Goal: Task Accomplishment & Management: Manage account settings

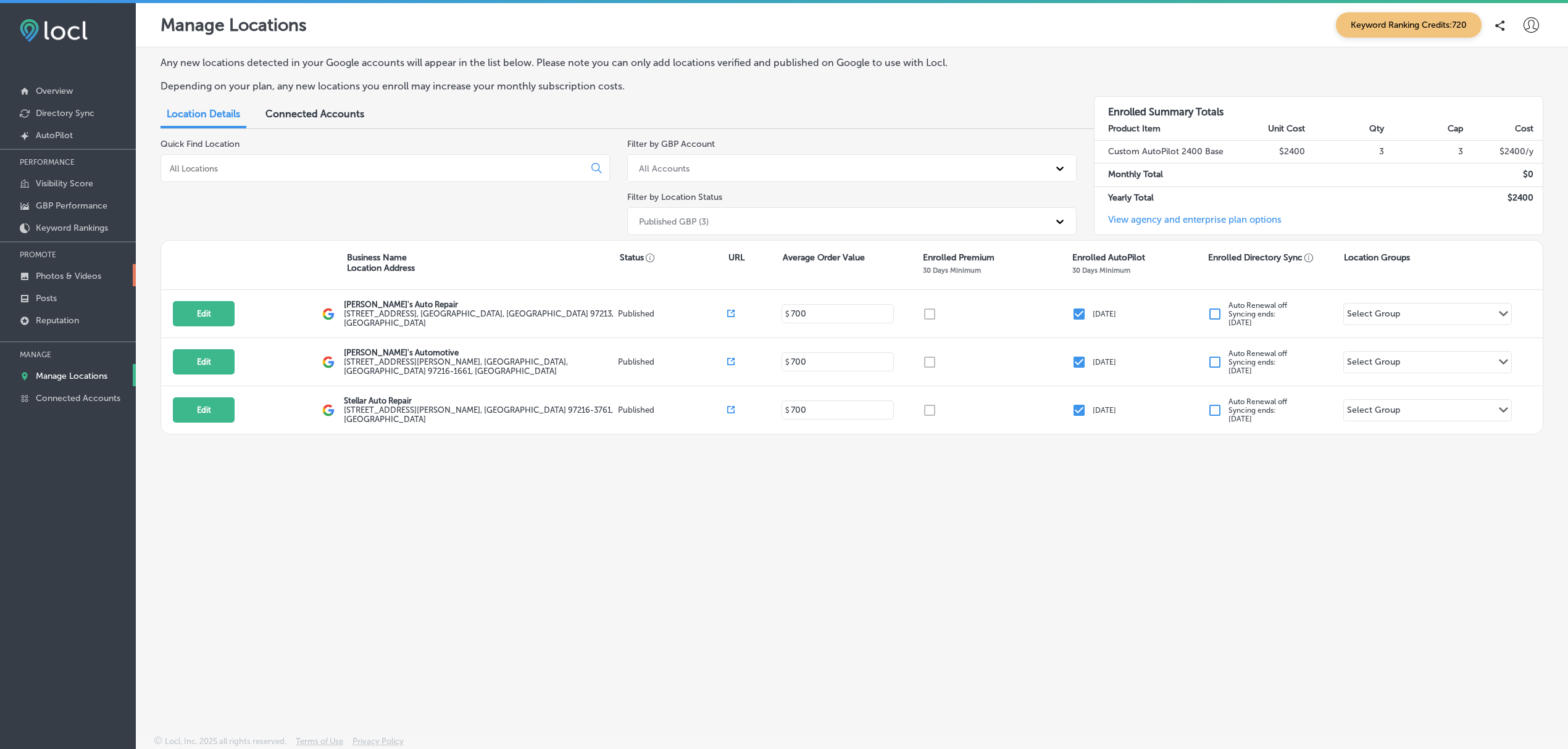
click at [79, 272] on p "Photos & Videos" at bounding box center [68, 276] width 65 height 11
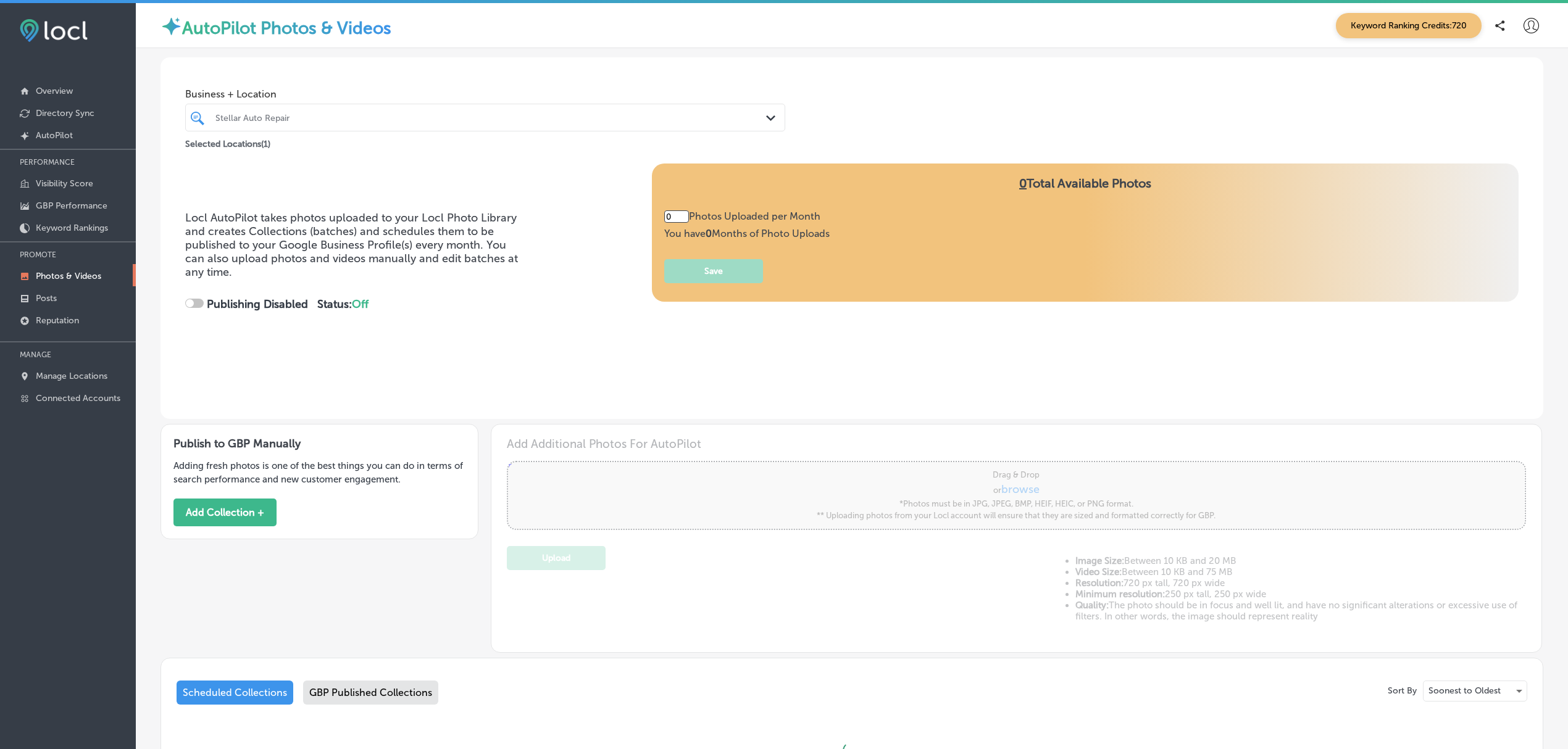
type input "2"
checkbox input "true"
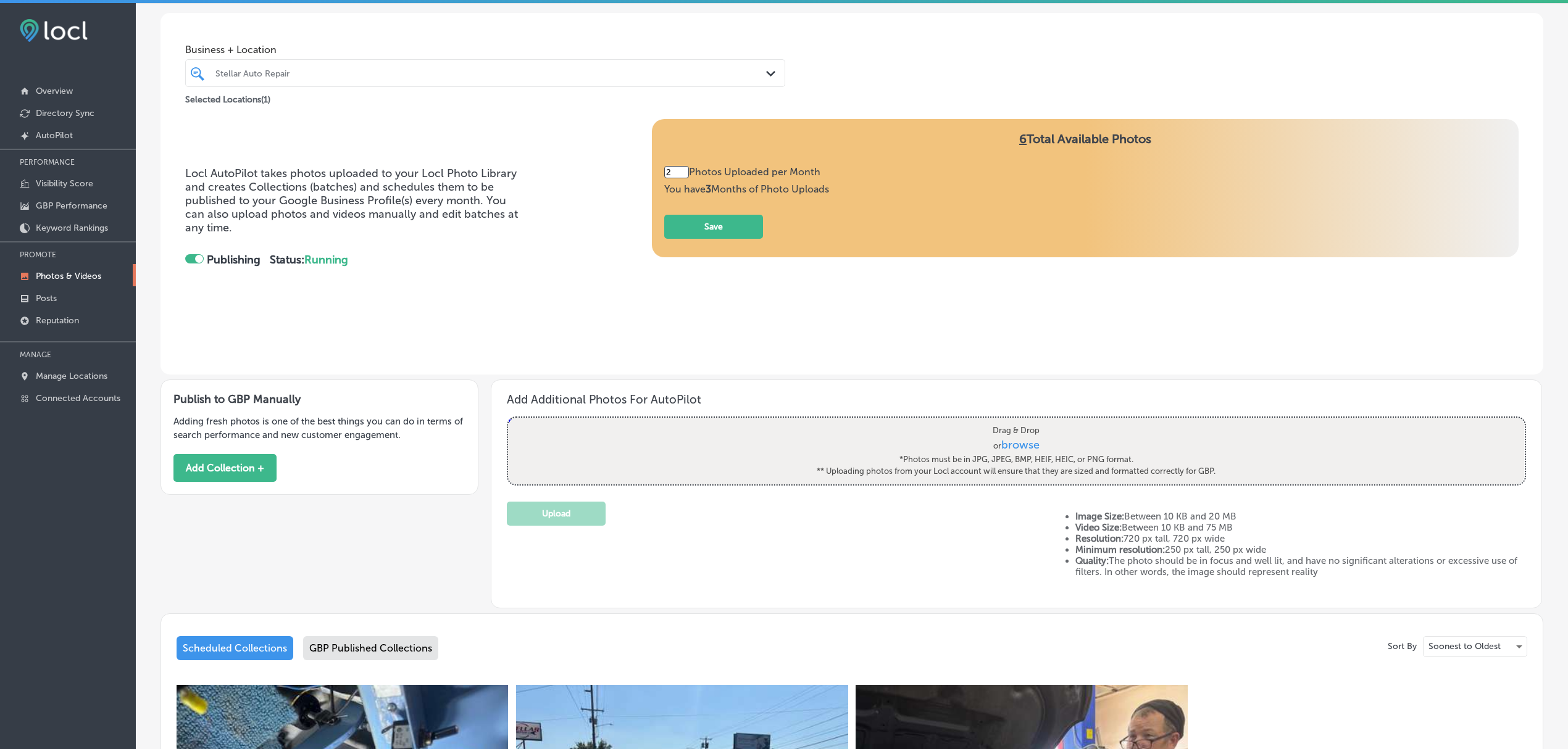
scroll to position [32, 0]
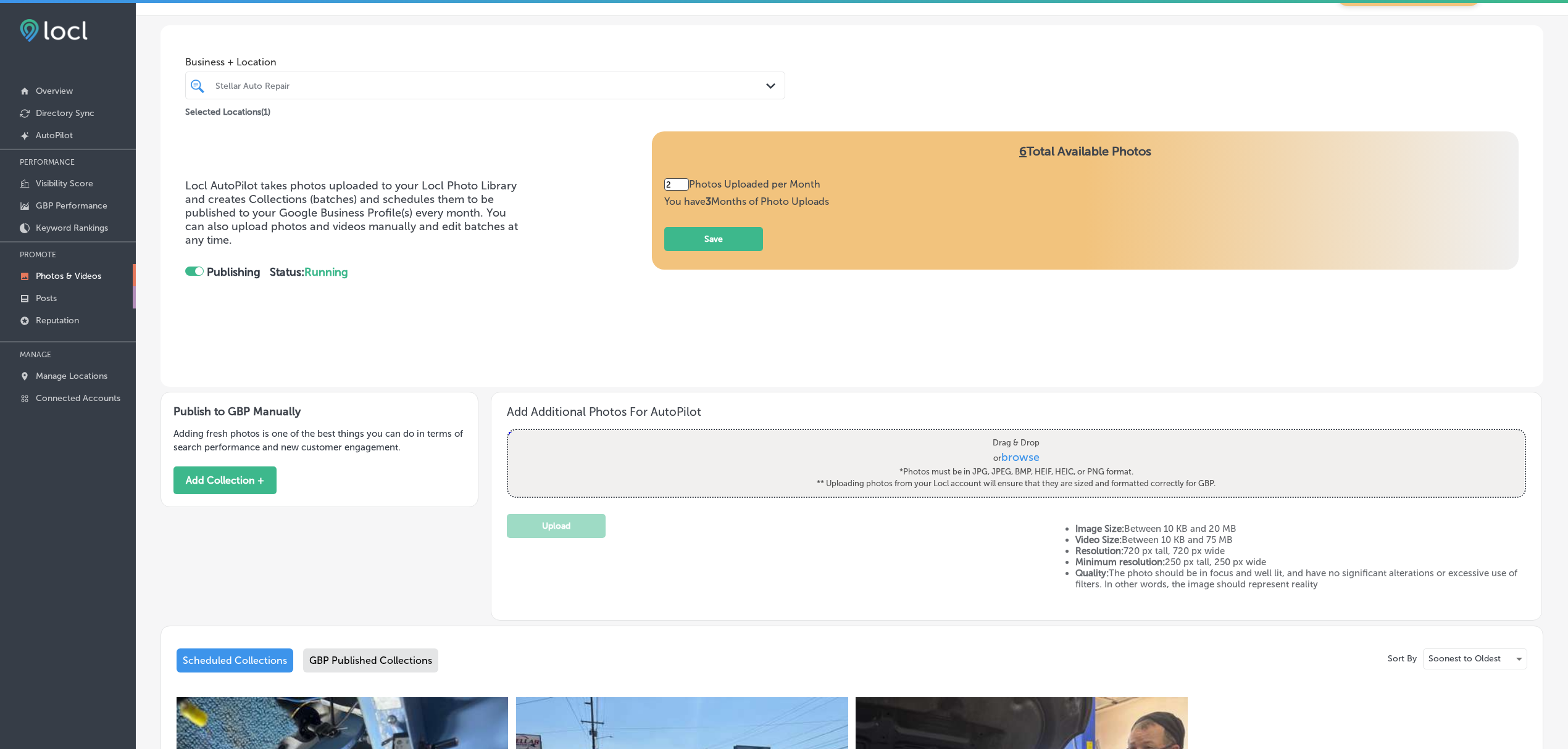
click at [52, 299] on p "Posts" at bounding box center [46, 298] width 21 height 11
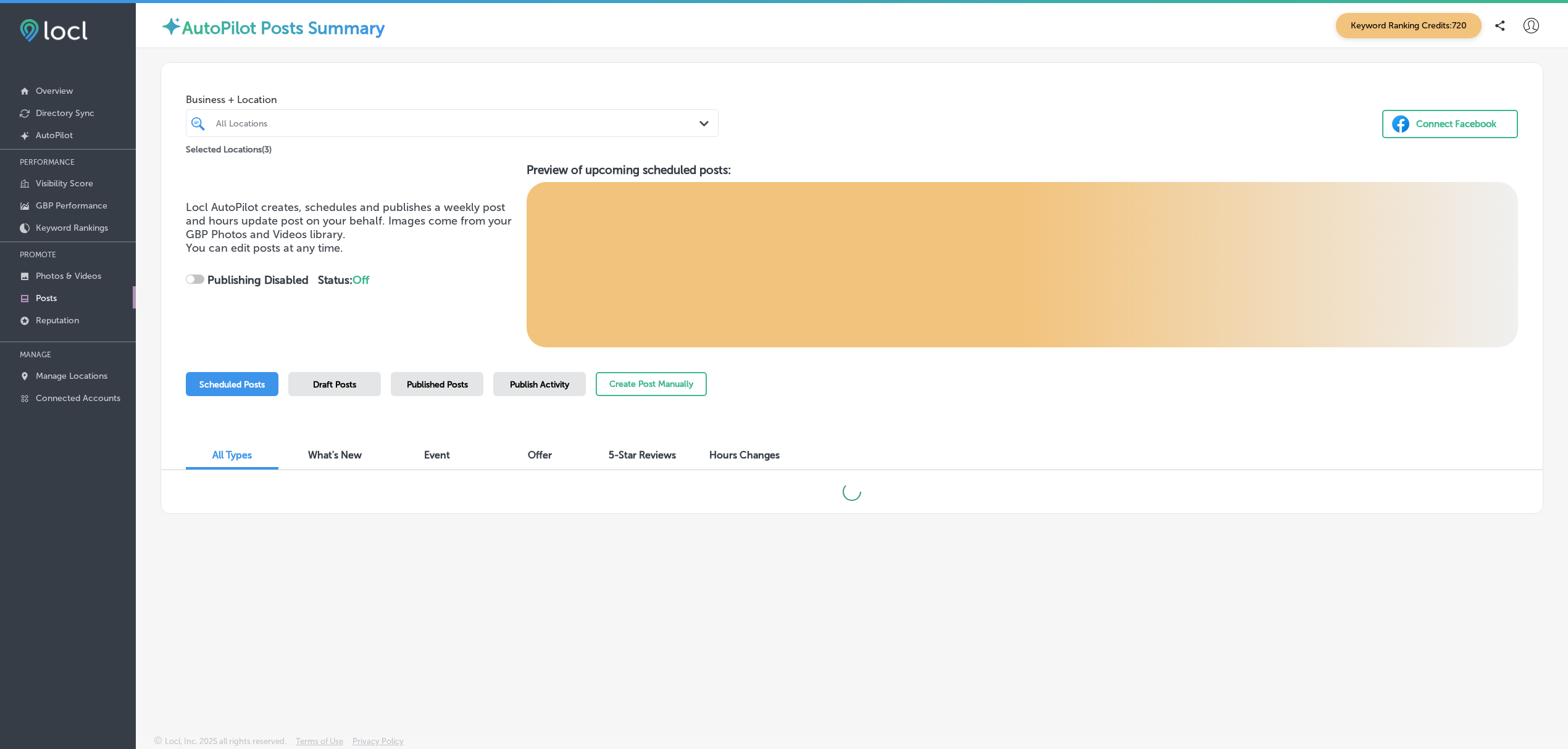
checkbox input "true"
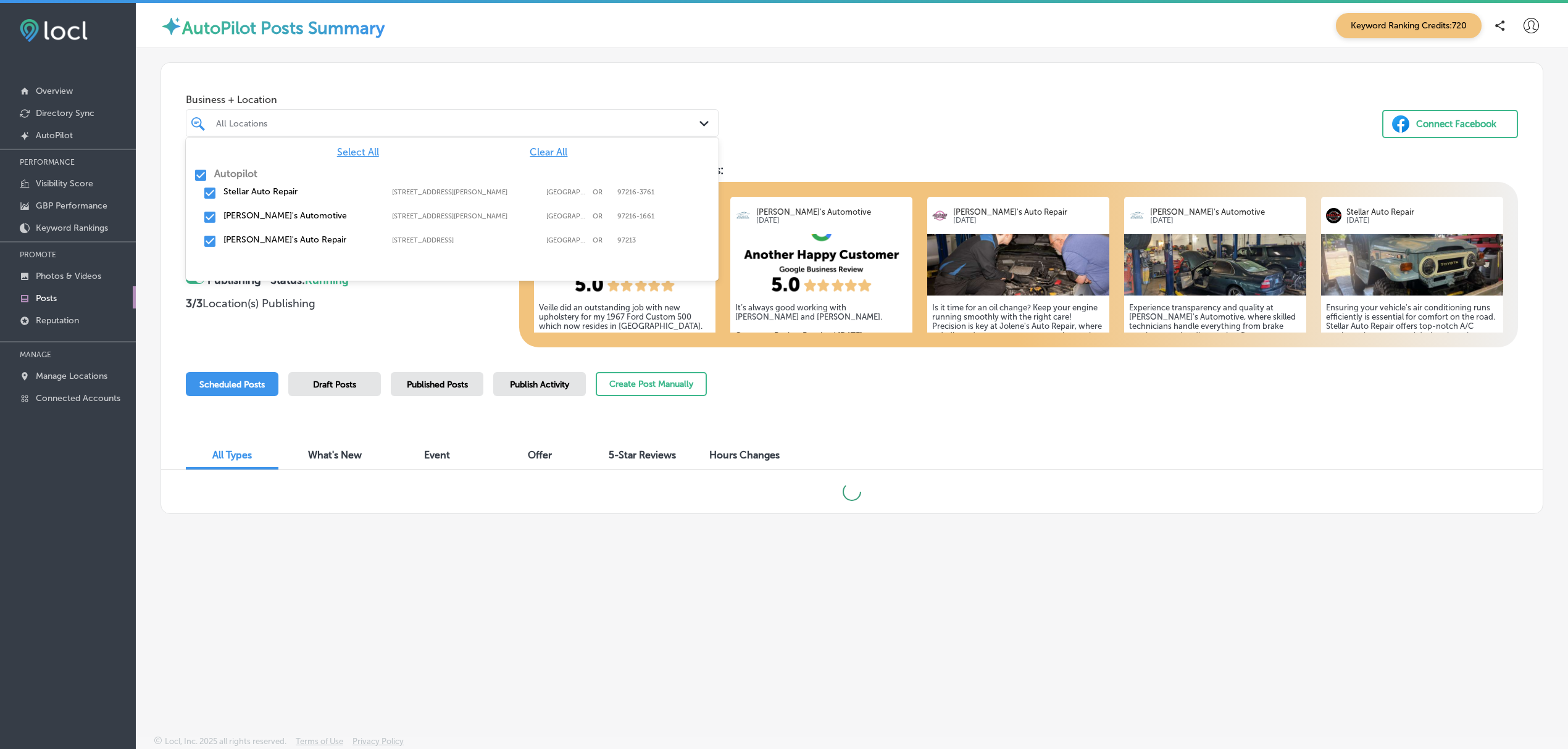
click at [674, 115] on div "All Locations" at bounding box center [452, 122] width 485 height 19
click at [203, 178] on input "checkbox" at bounding box center [200, 175] width 15 height 15
click at [213, 193] on input "checkbox" at bounding box center [210, 193] width 15 height 15
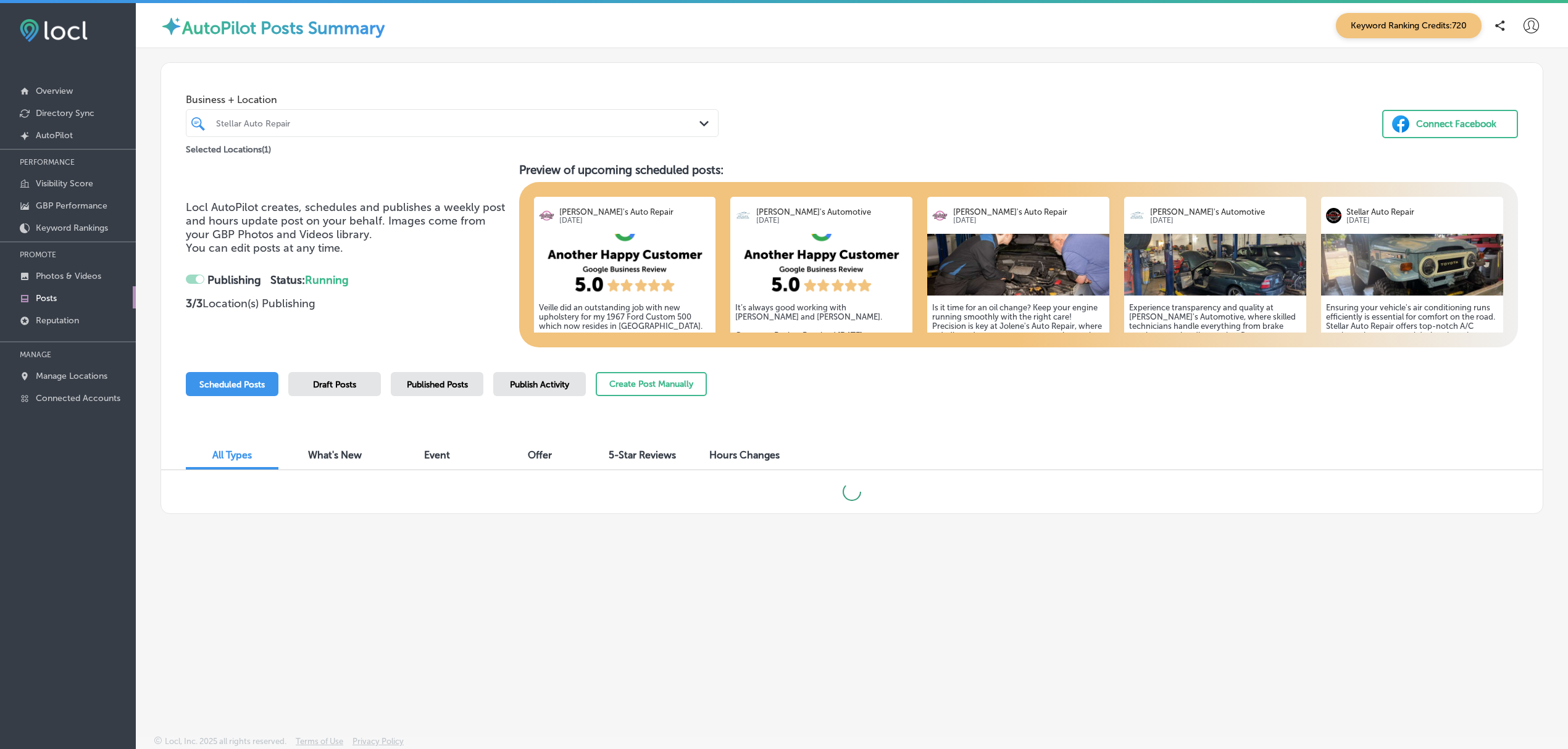
click at [836, 89] on div "Business + Location Stellar Auto Repair Path Created with Sketch. Selected Loca…" at bounding box center [851, 109] width 1381 height 94
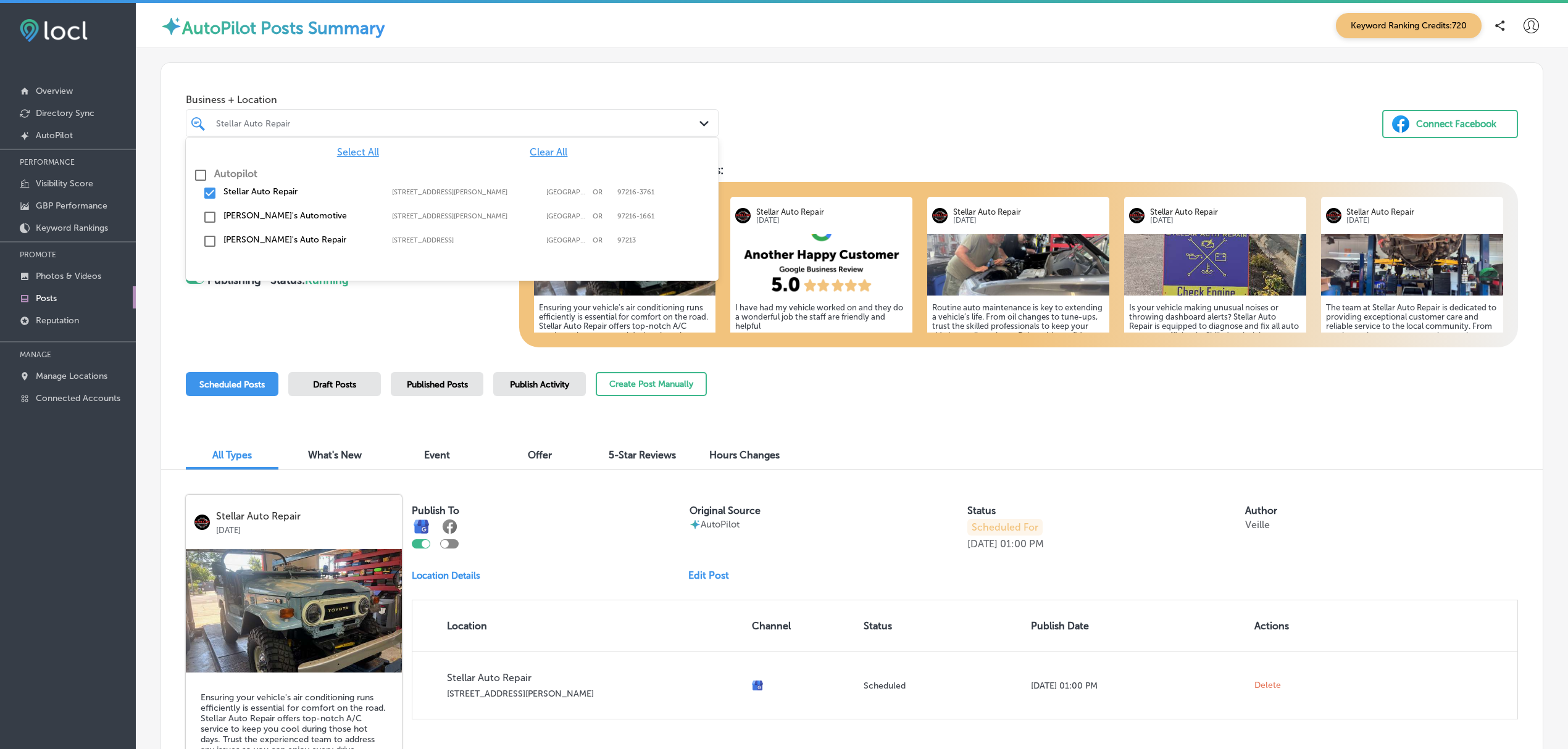
click at [699, 129] on div "Path Created with Sketch." at bounding box center [705, 123] width 13 height 13
click at [213, 196] on input "checkbox" at bounding box center [210, 193] width 15 height 15
click at [210, 213] on input "checkbox" at bounding box center [210, 217] width 15 height 15
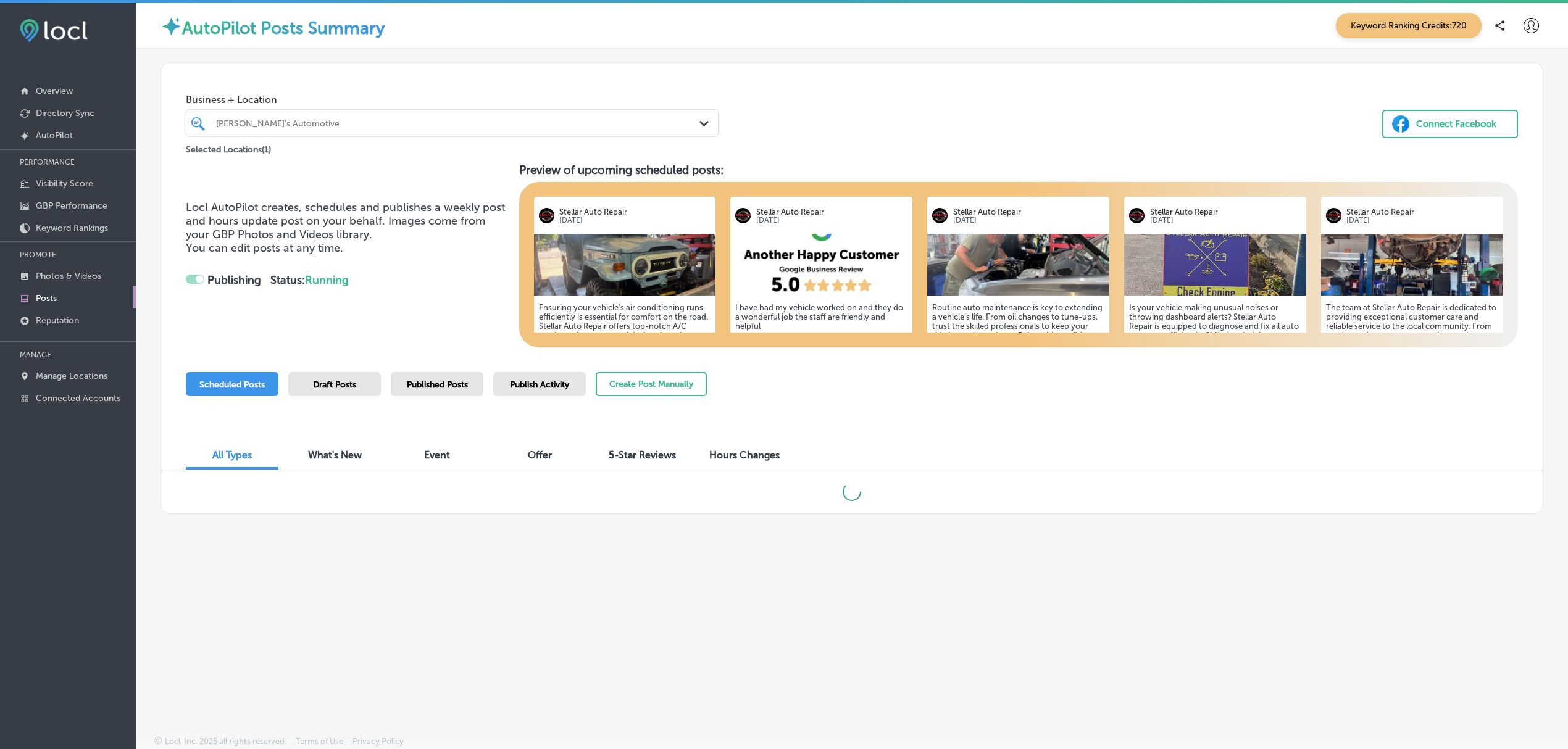
click at [845, 117] on div "Business + Location Arthur's Automotive Path Created with Sketch. Selected Loca…" at bounding box center [851, 109] width 1381 height 94
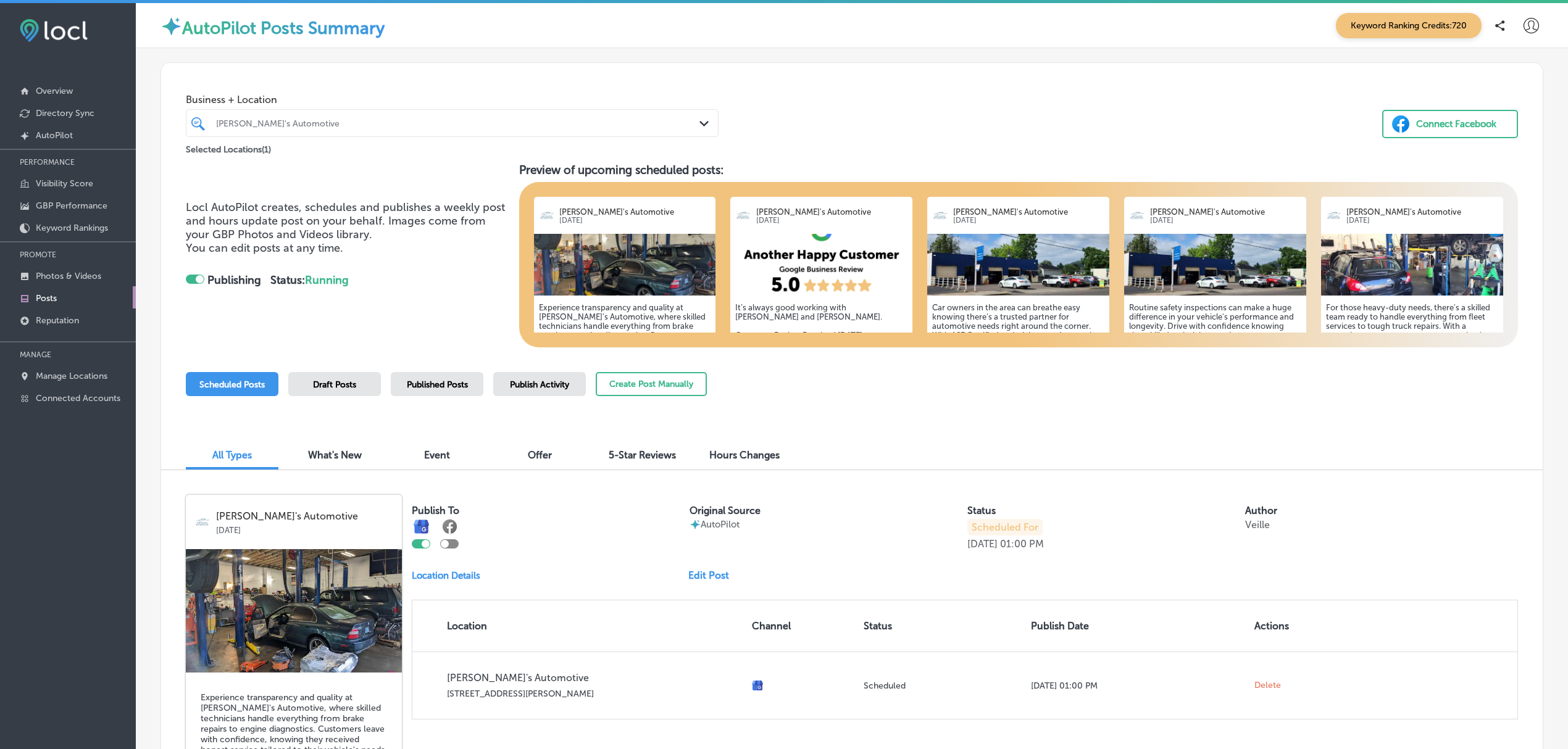
click at [455, 379] on span "Published Posts" at bounding box center [437, 385] width 61 height 11
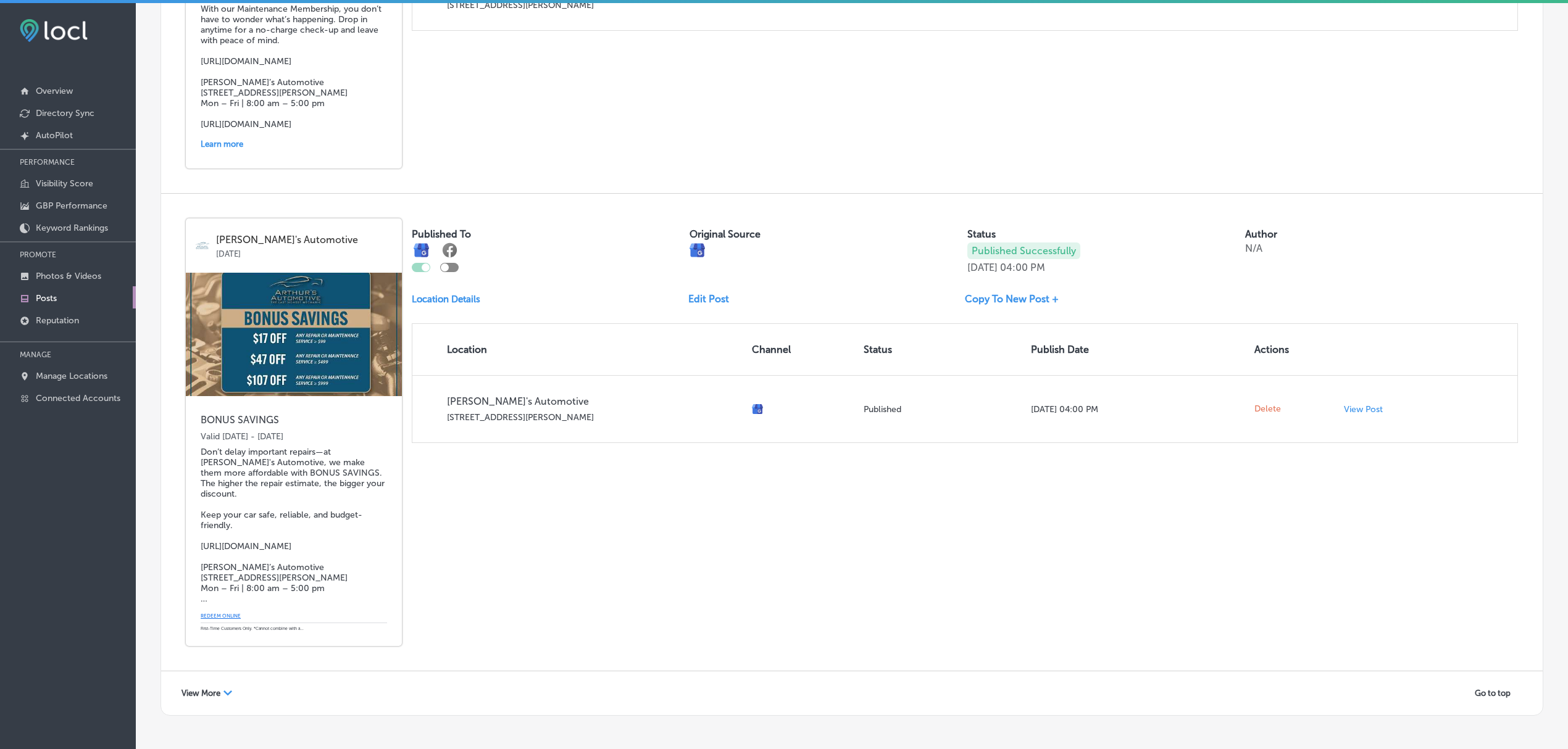
scroll to position [2452, 0]
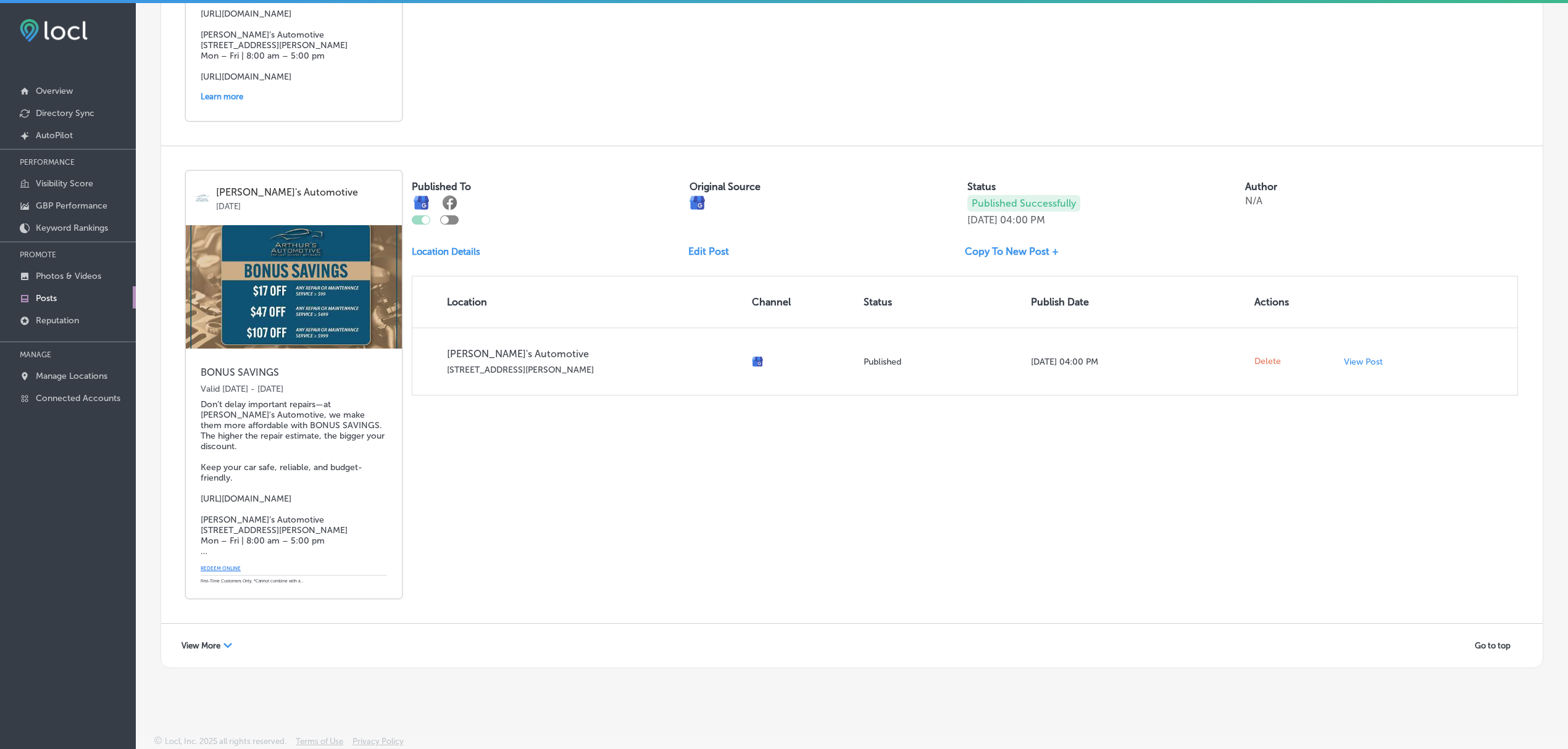
click at [196, 646] on span "View More" at bounding box center [201, 645] width 39 height 9
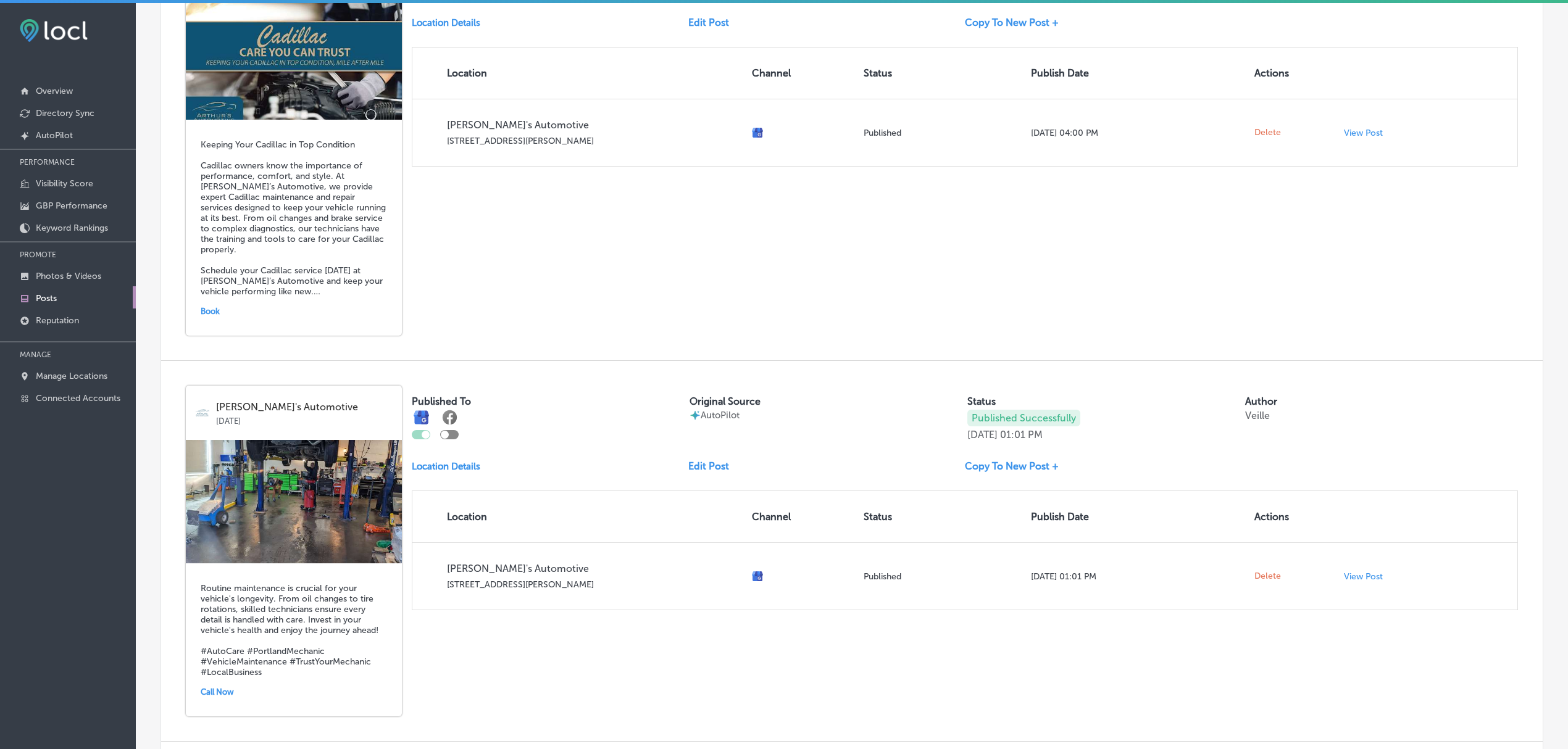
scroll to position [0, 0]
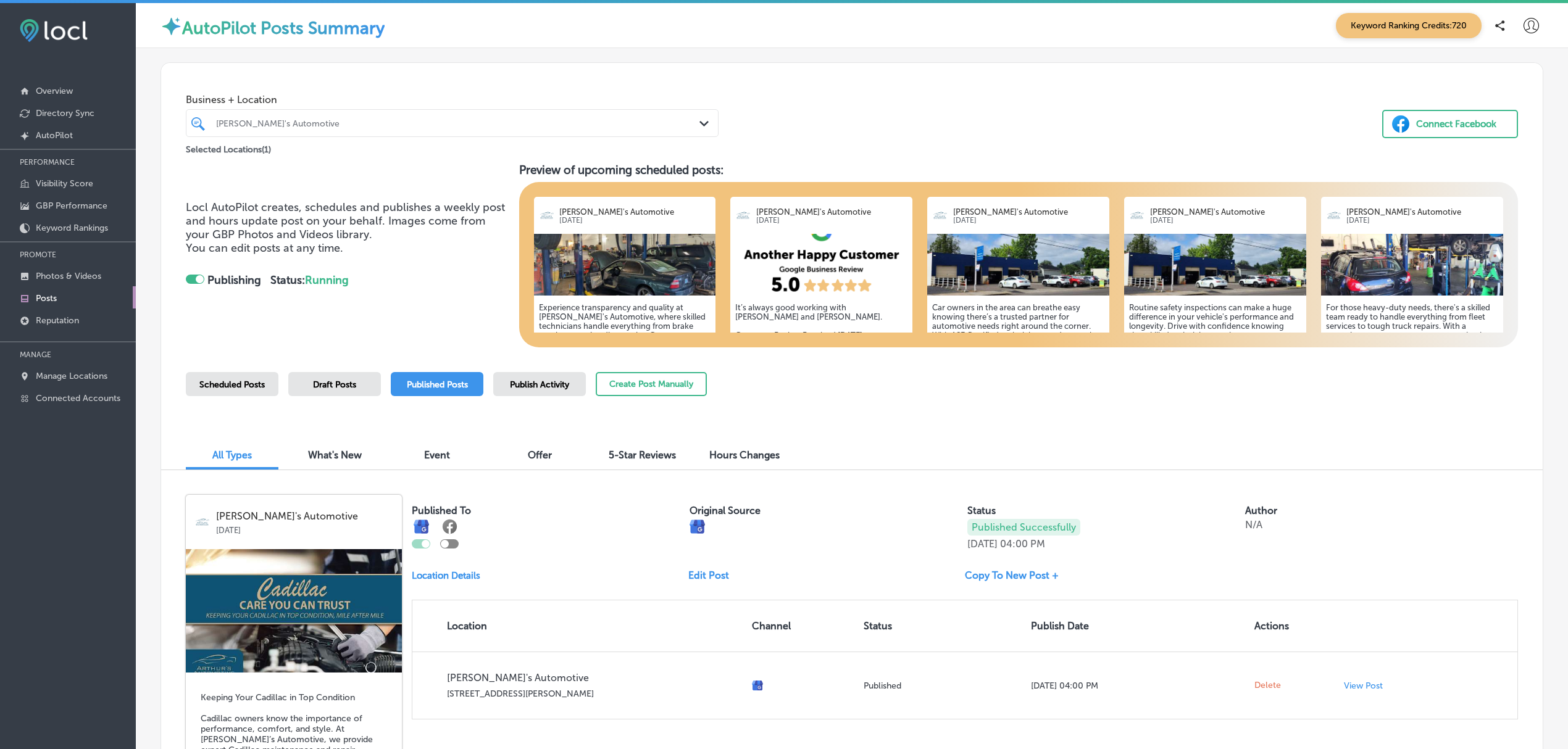
click at [243, 381] on span "Scheduled Posts" at bounding box center [231, 385] width 65 height 11
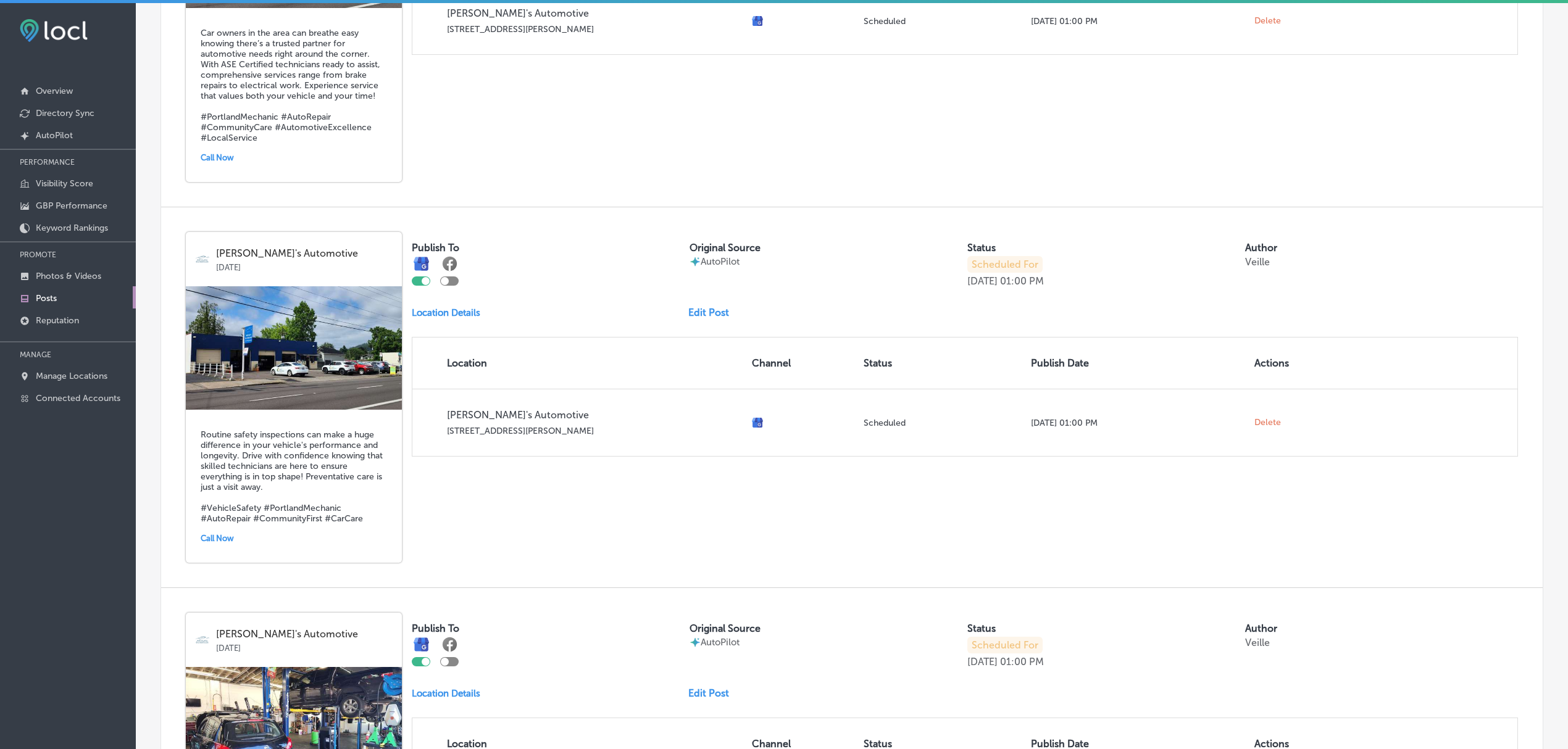
scroll to position [1394, 0]
click at [710, 307] on link "Edit Post" at bounding box center [713, 312] width 51 height 12
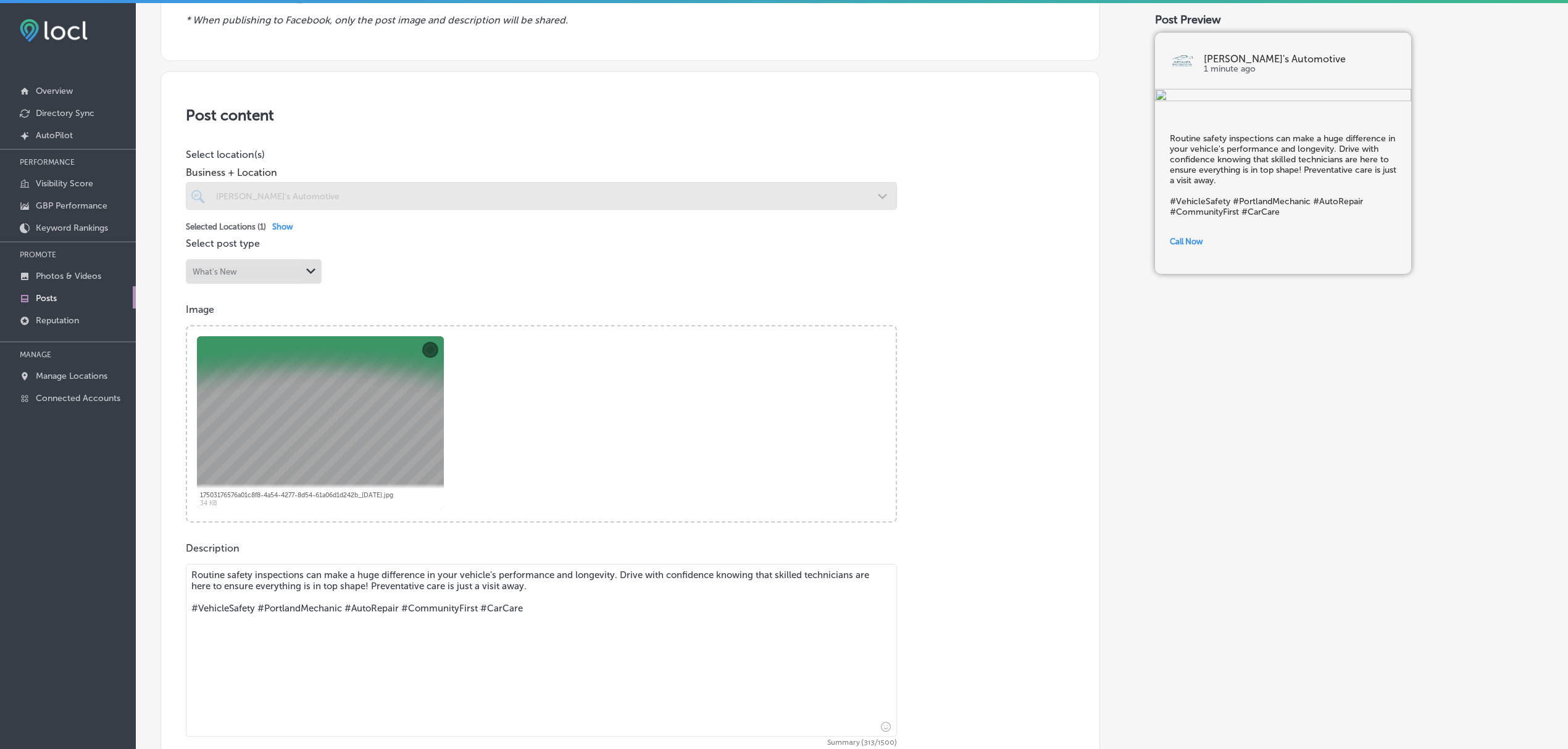
scroll to position [179, 0]
click at [429, 346] on button "Remove" at bounding box center [430, 346] width 16 height 16
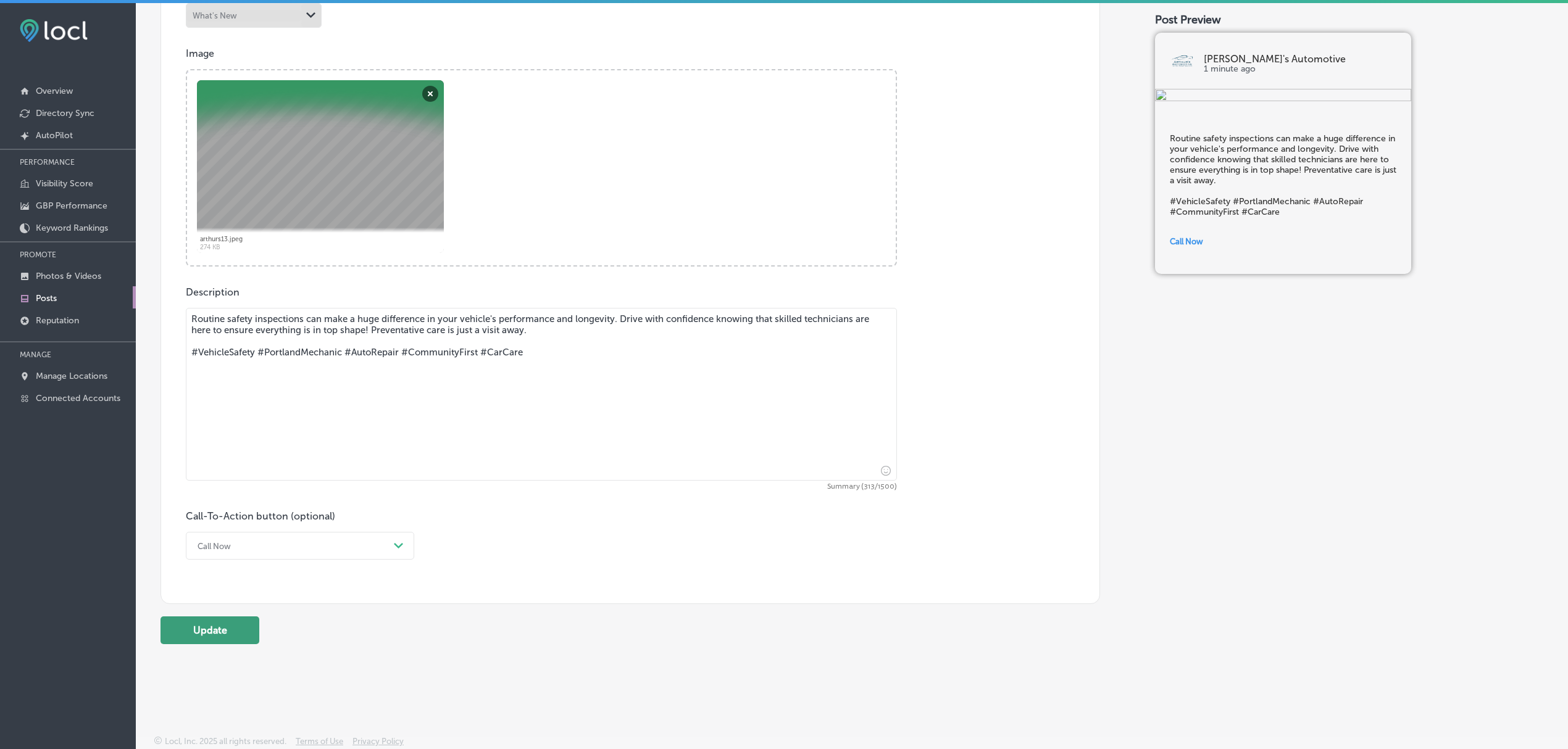
click at [225, 628] on button "Update" at bounding box center [210, 629] width 99 height 28
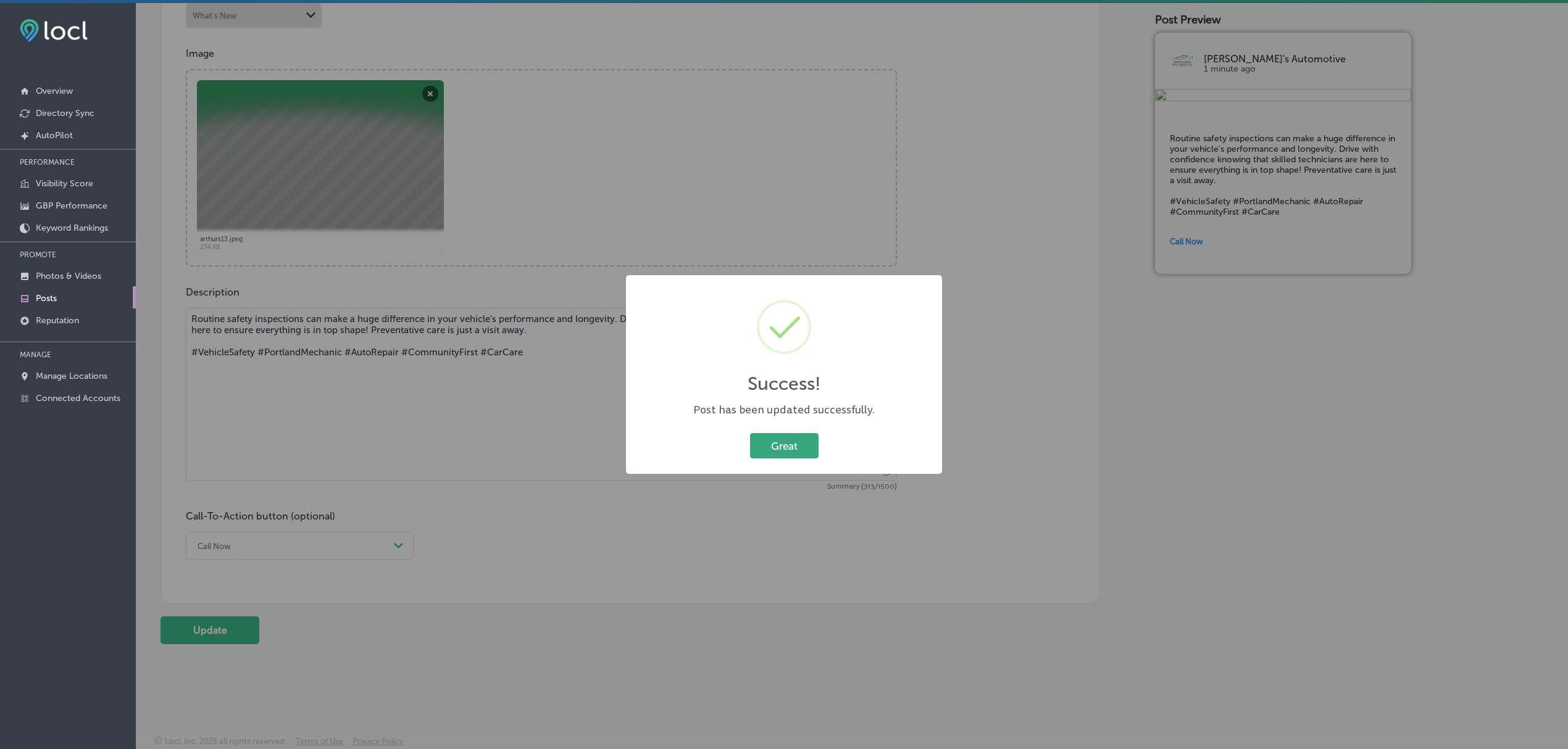
click at [788, 445] on button "Great" at bounding box center [784, 445] width 69 height 25
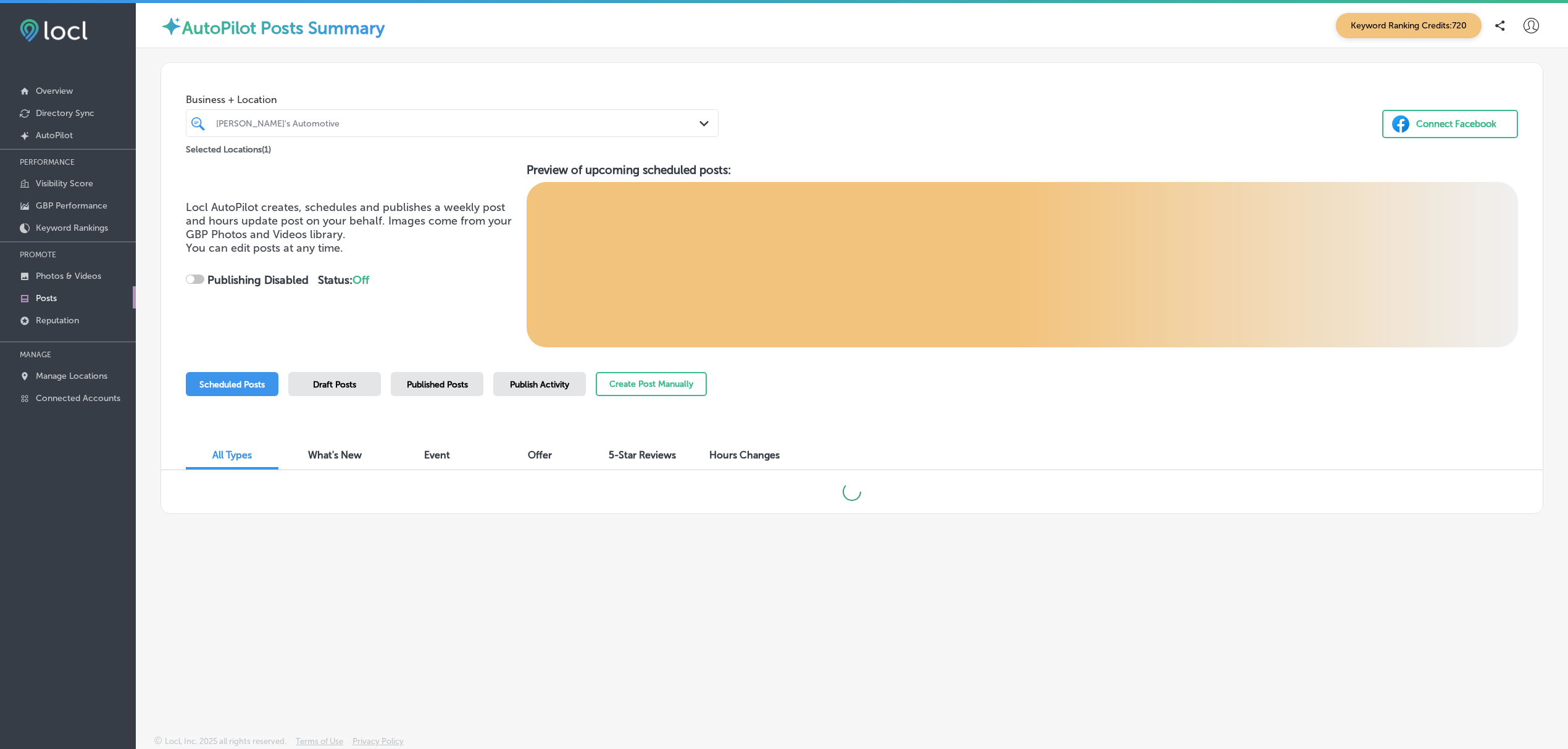
checkbox input "true"
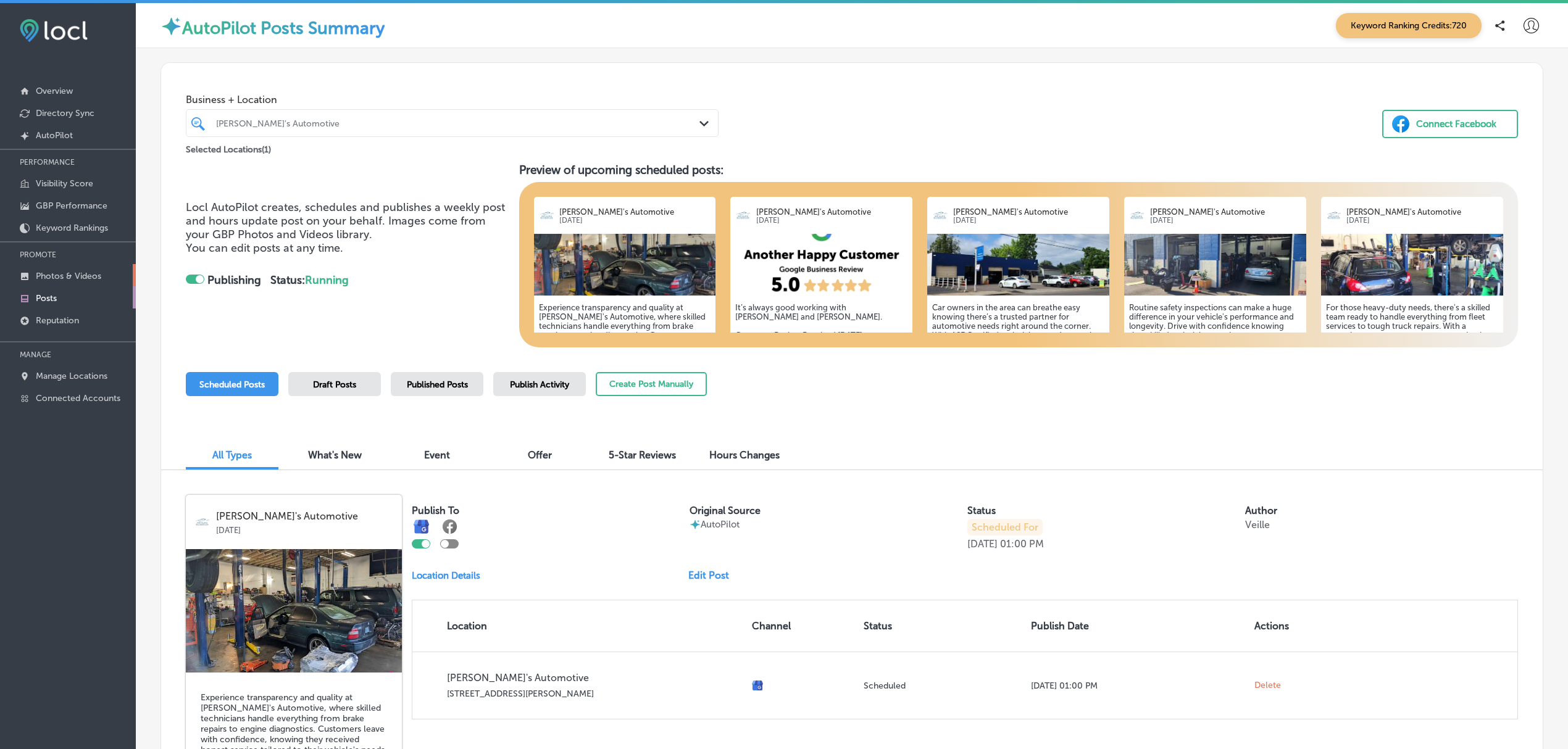
click at [85, 269] on link "Photos & Videos" at bounding box center [68, 275] width 136 height 22
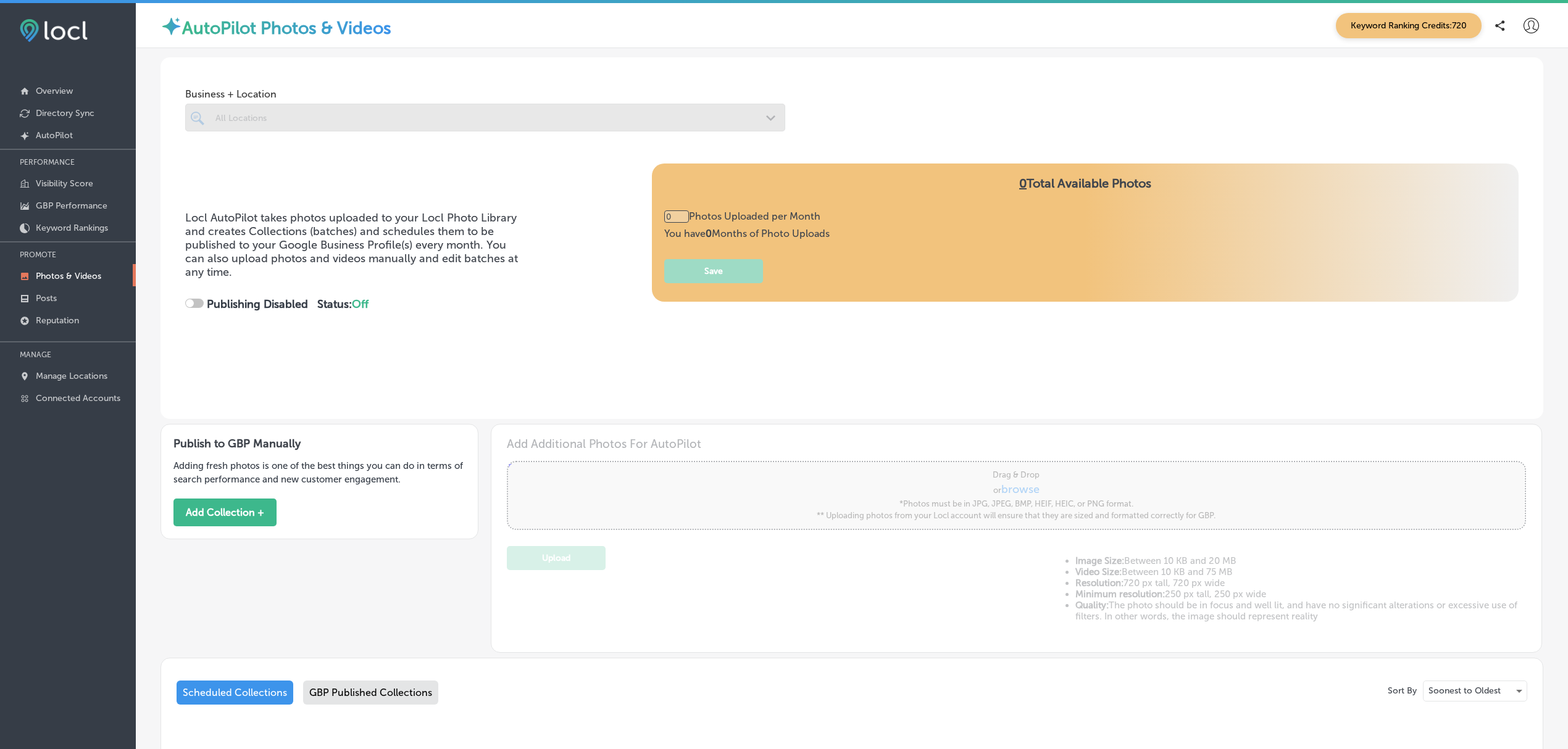
type input "2"
checkbox input "true"
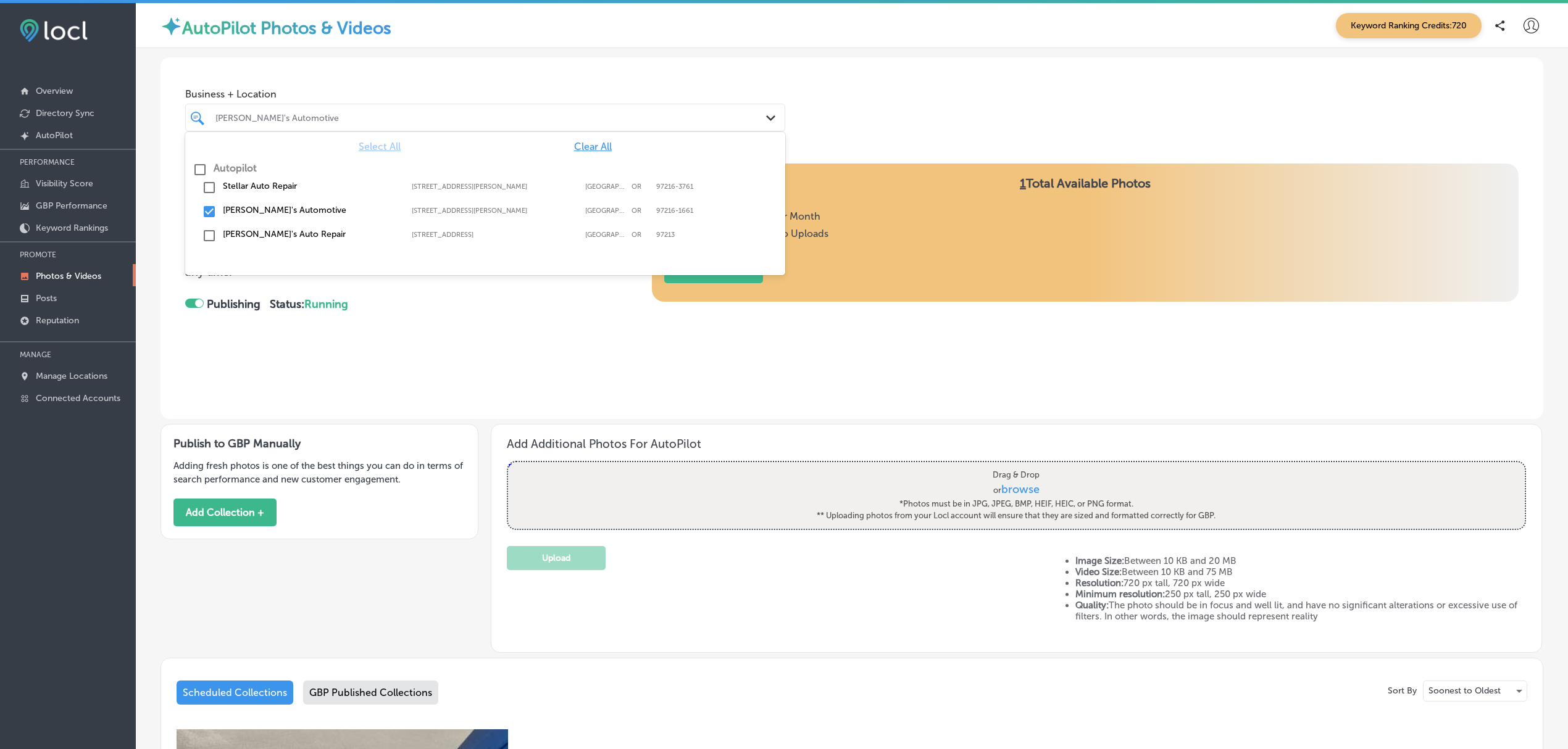
click at [766, 117] on icon "Path Created with Sketch." at bounding box center [771, 118] width 9 height 5
click at [210, 209] on input "checkbox" at bounding box center [209, 212] width 15 height 15
click at [206, 188] on input "checkbox" at bounding box center [209, 187] width 15 height 15
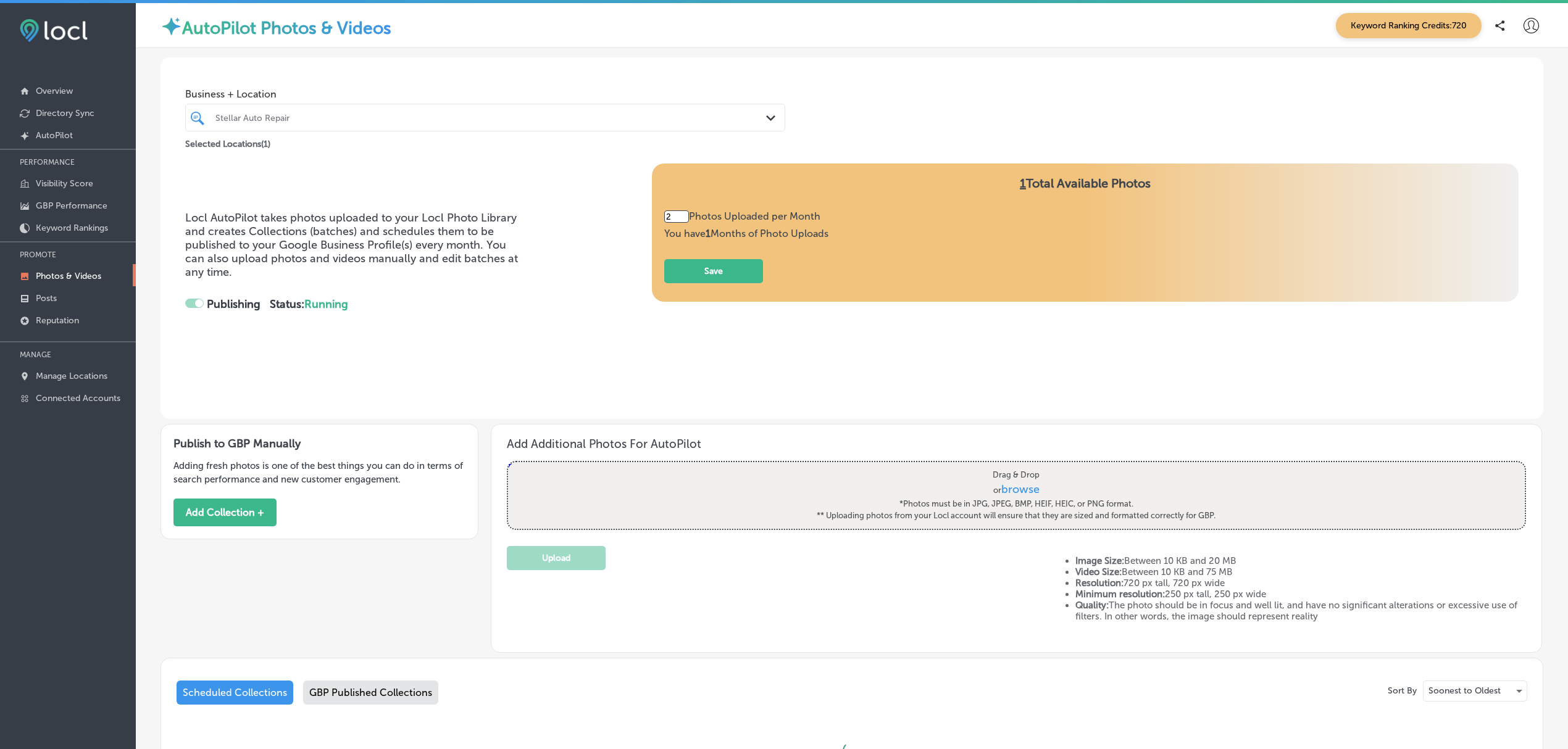
click at [847, 95] on div "Business + Location Stellar Auto Repair Path Created with Sketch. Selected Loca…" at bounding box center [852, 104] width 1382 height 94
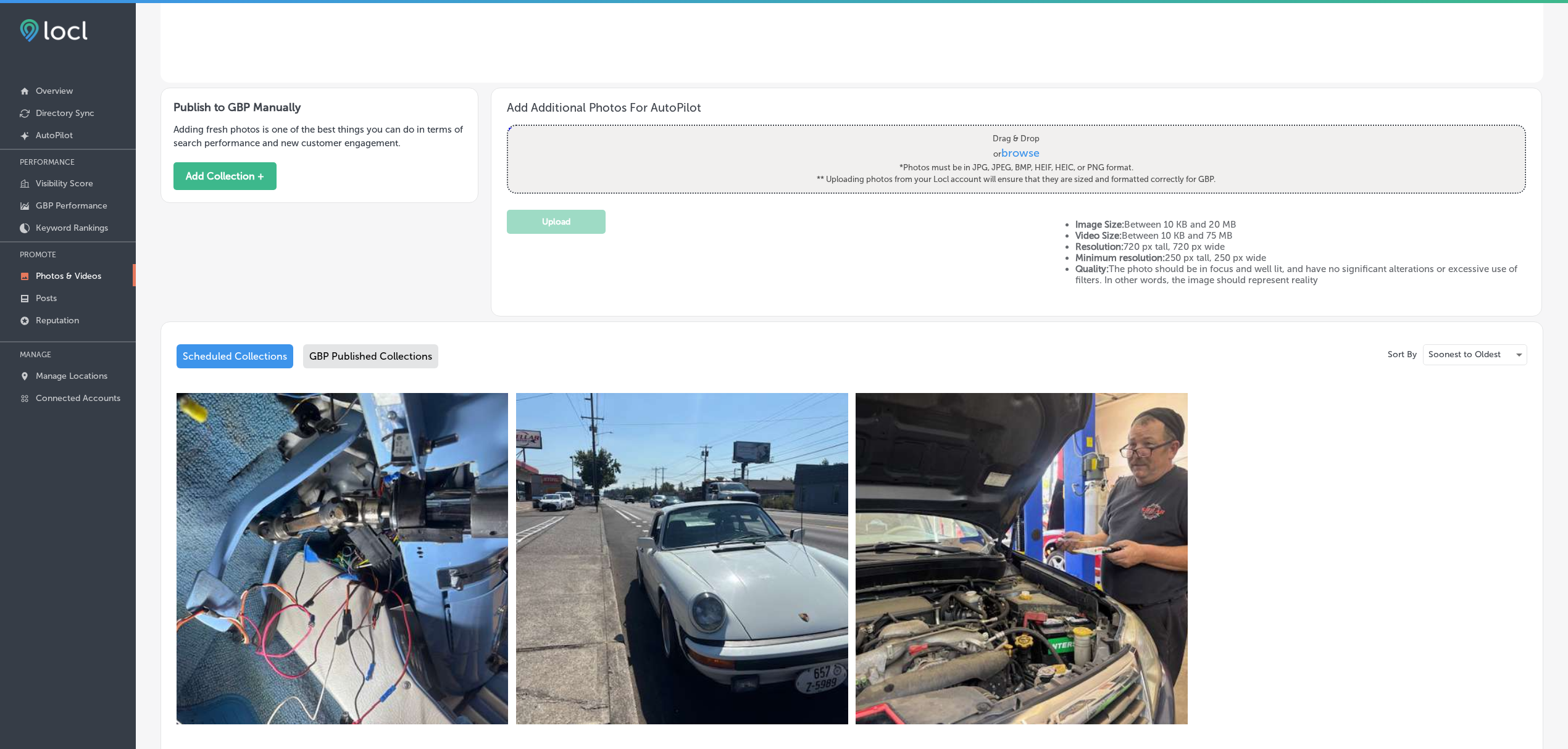
scroll to position [337, 0]
click at [367, 353] on div "GBP Published Collections" at bounding box center [370, 356] width 135 height 24
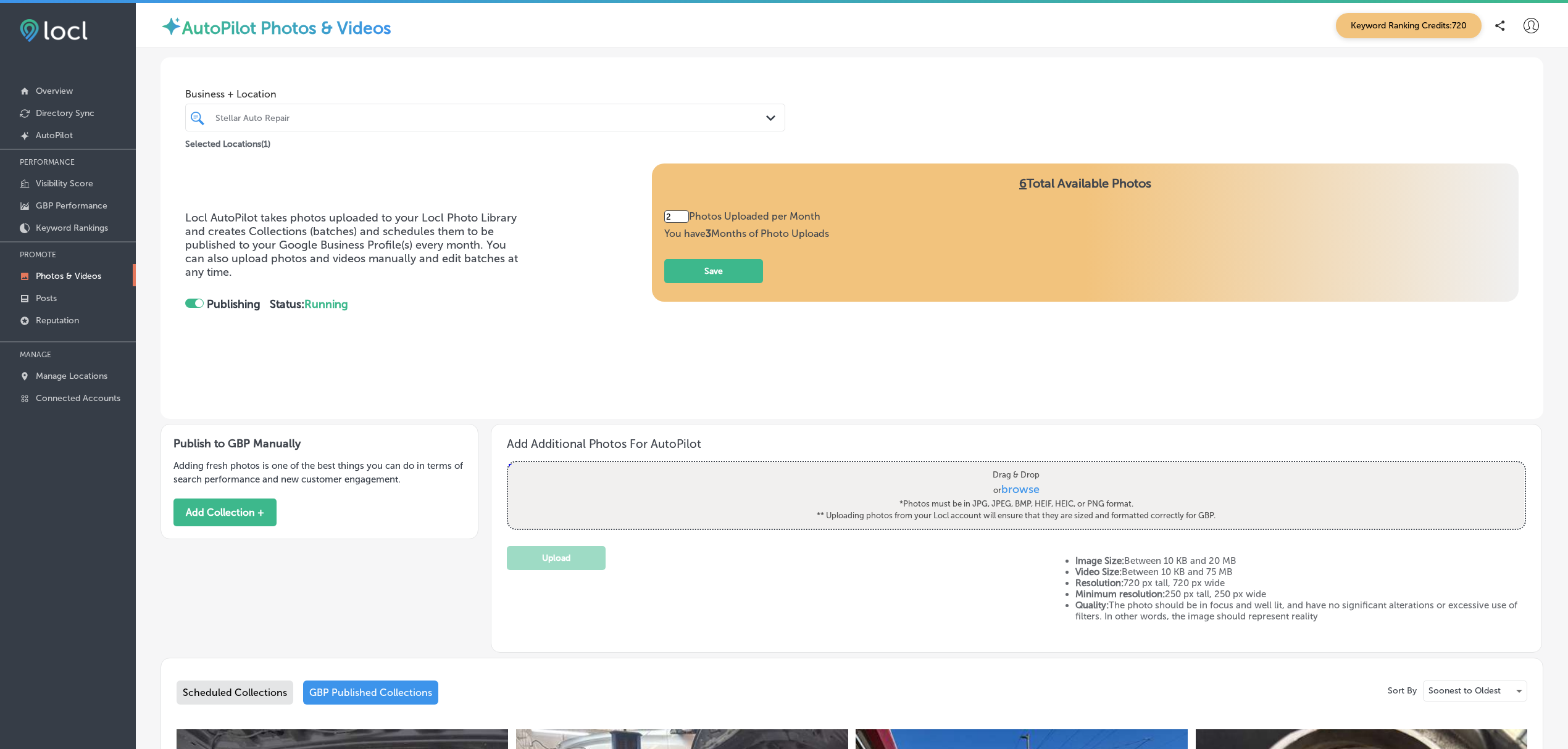
click at [241, 687] on div "Scheduled Collections" at bounding box center [235, 692] width 117 height 24
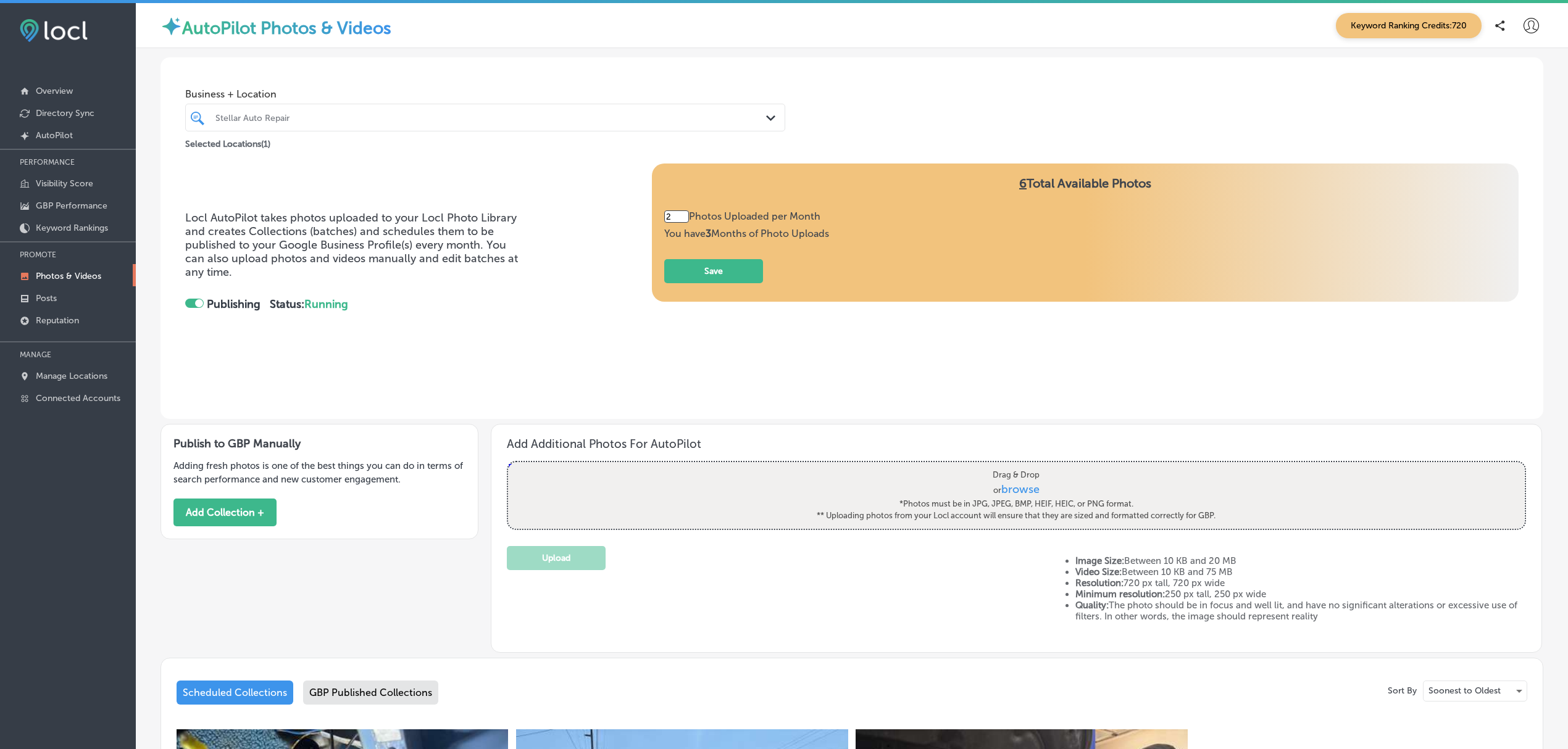
click at [755, 613] on div "Upload" at bounding box center [778, 593] width 544 height 94
click at [670, 561] on div "Upload" at bounding box center [778, 593] width 544 height 94
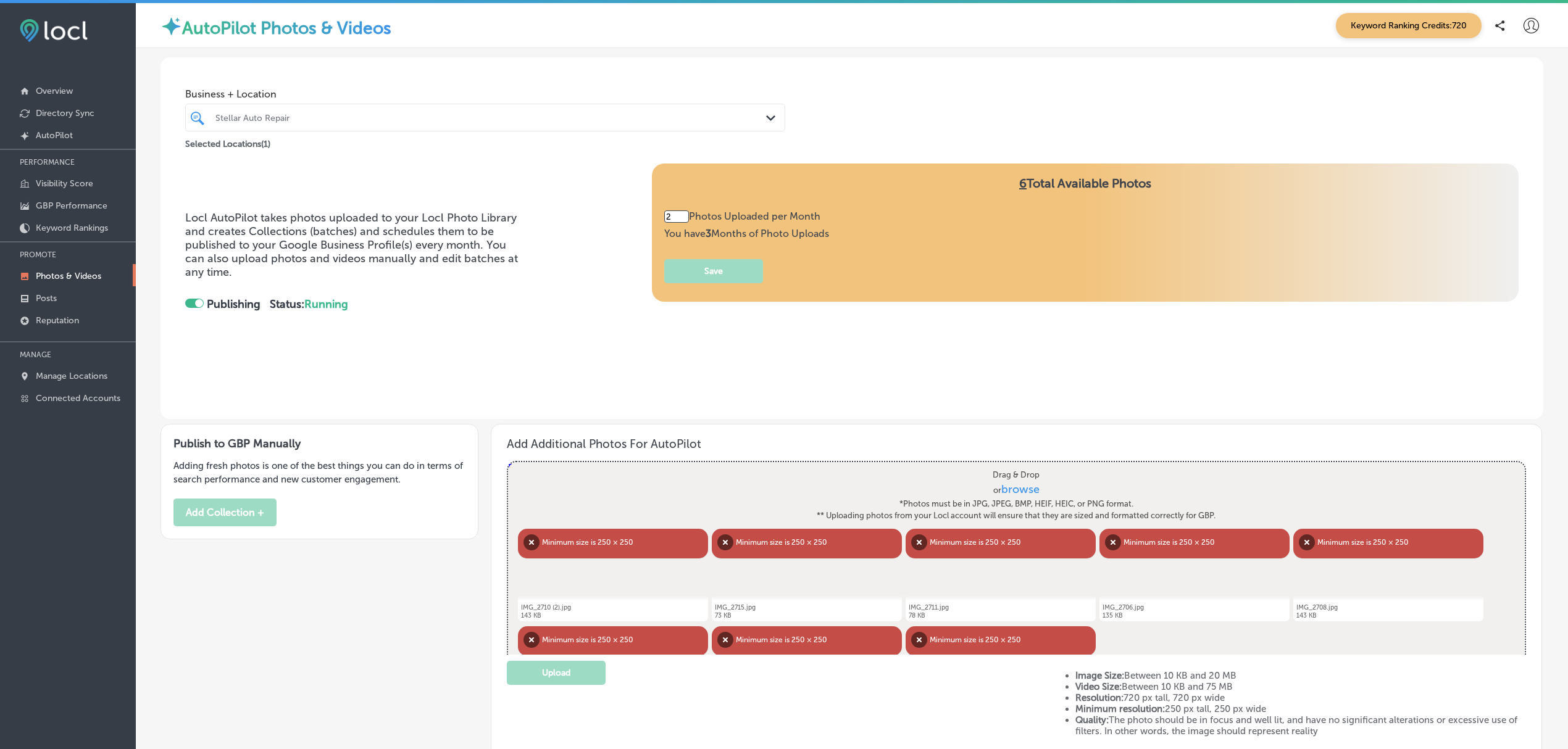
click at [763, 358] on div "Locl AutoPilot takes photos uploaded to your Locl Photo Library and creates Col…" at bounding box center [851, 272] width 1333 height 219
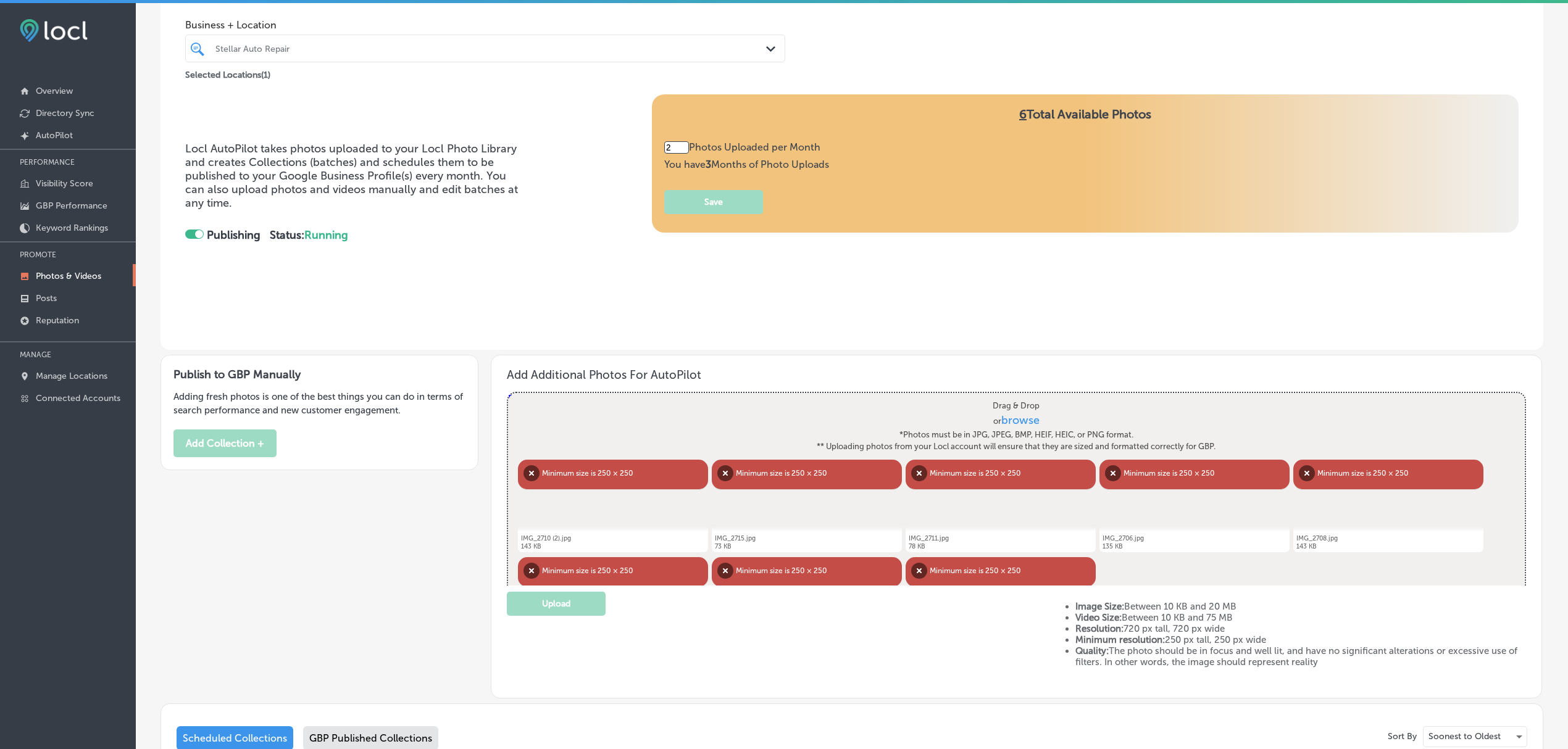
scroll to position [74, 0]
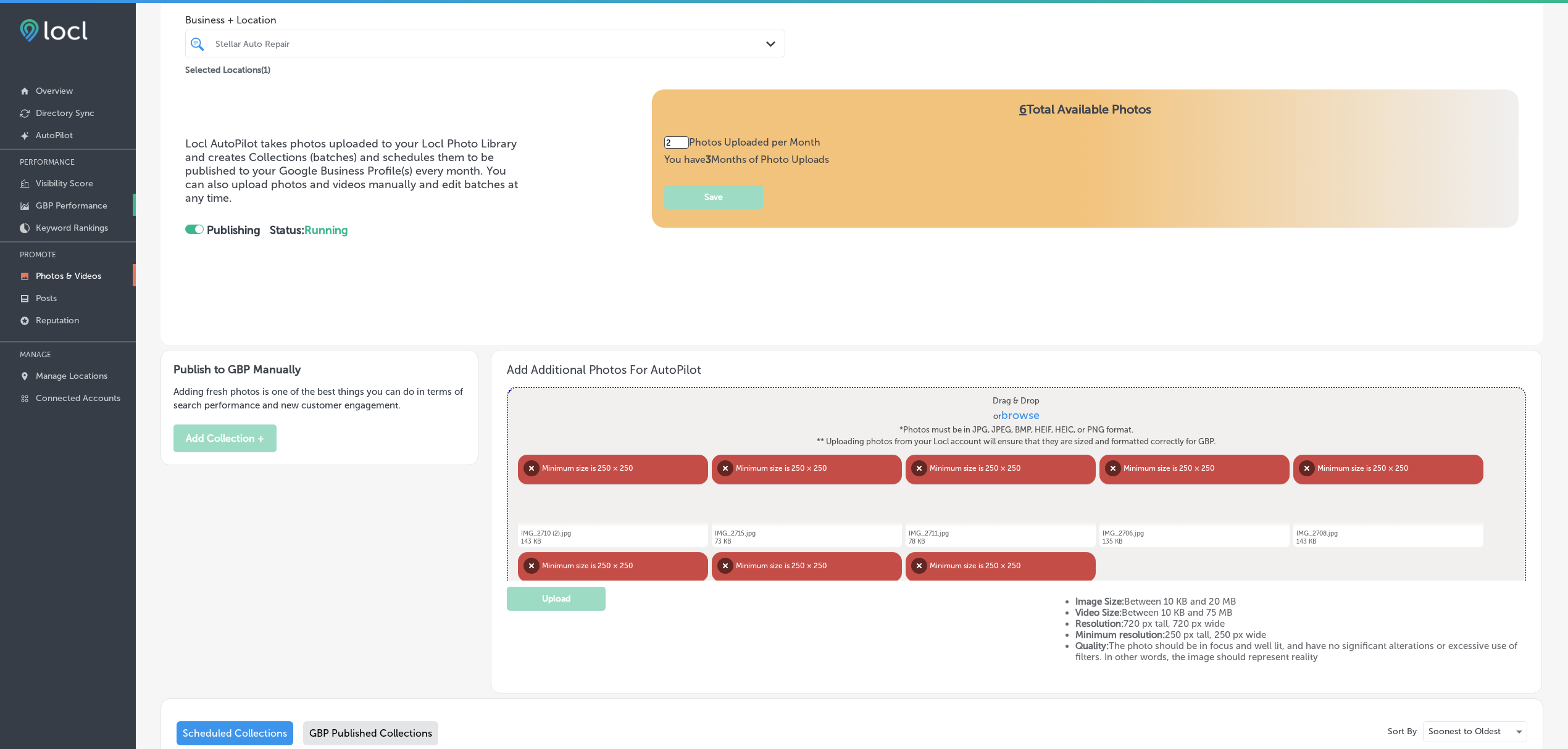
click at [89, 201] on p "GBP Performance" at bounding box center [71, 206] width 71 height 11
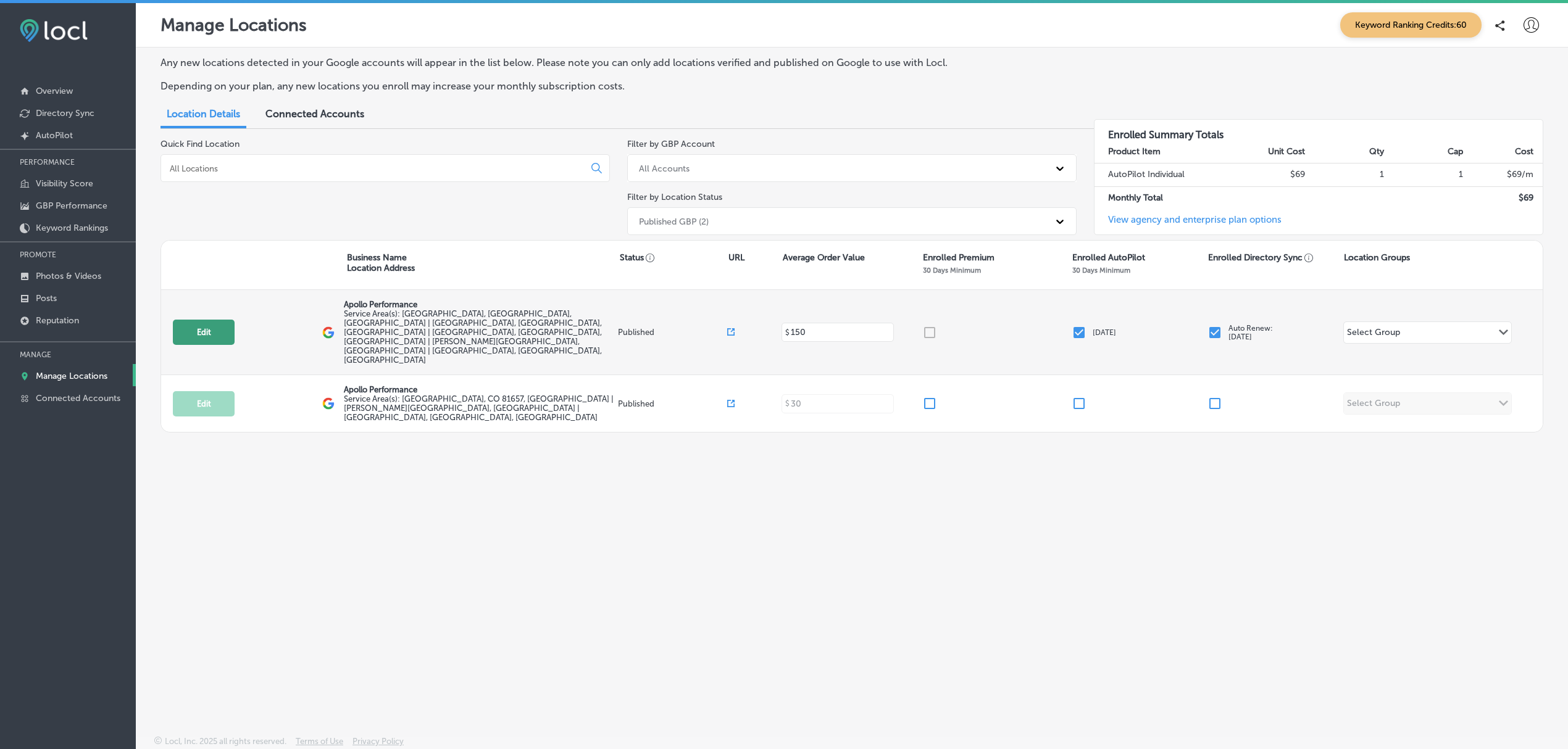
click at [215, 322] on button "Edit" at bounding box center [204, 332] width 62 height 25
select select "US"
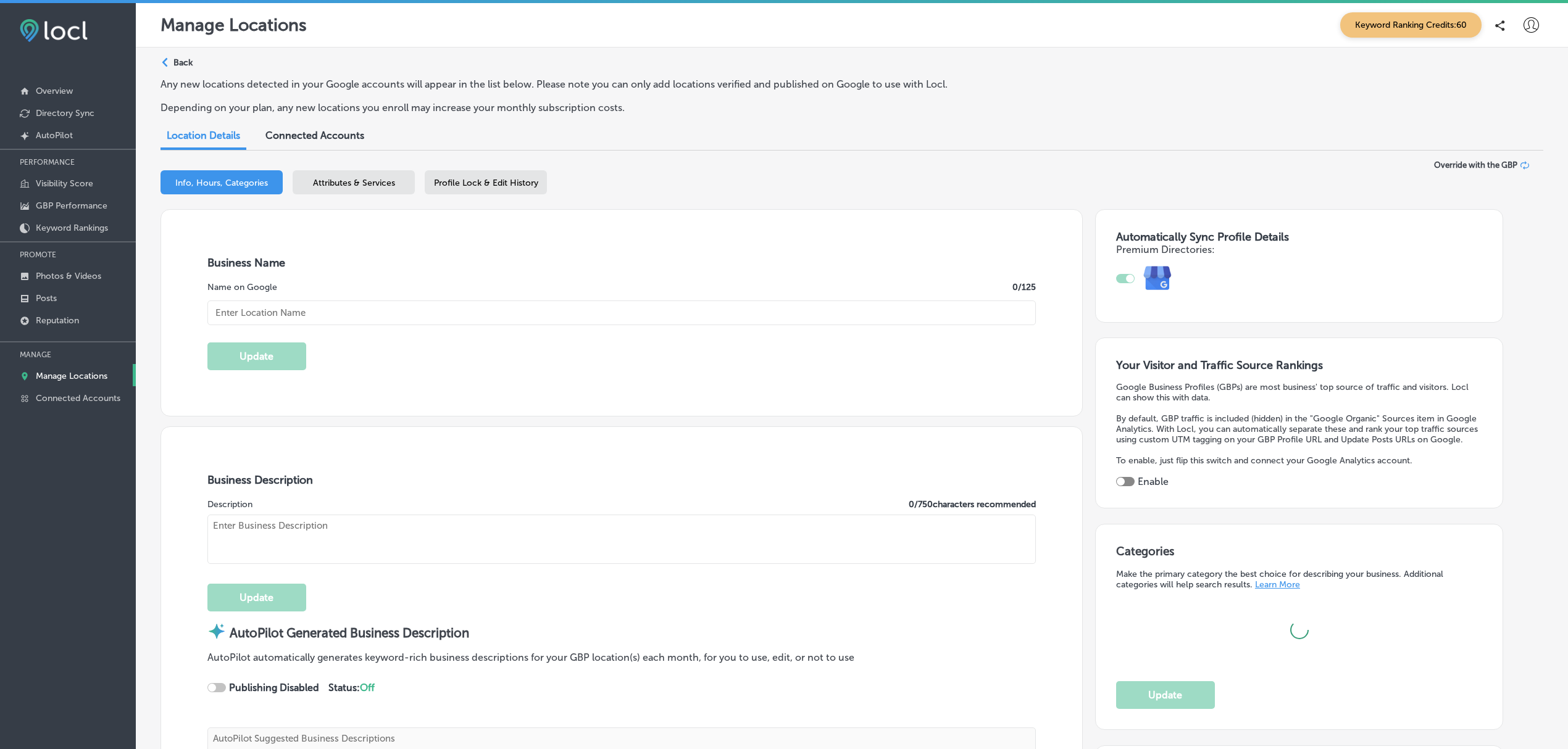
checkbox input "true"
type textarea "Apollo Performance delivers elite physiotherapy directly to you—at home, in hot…"
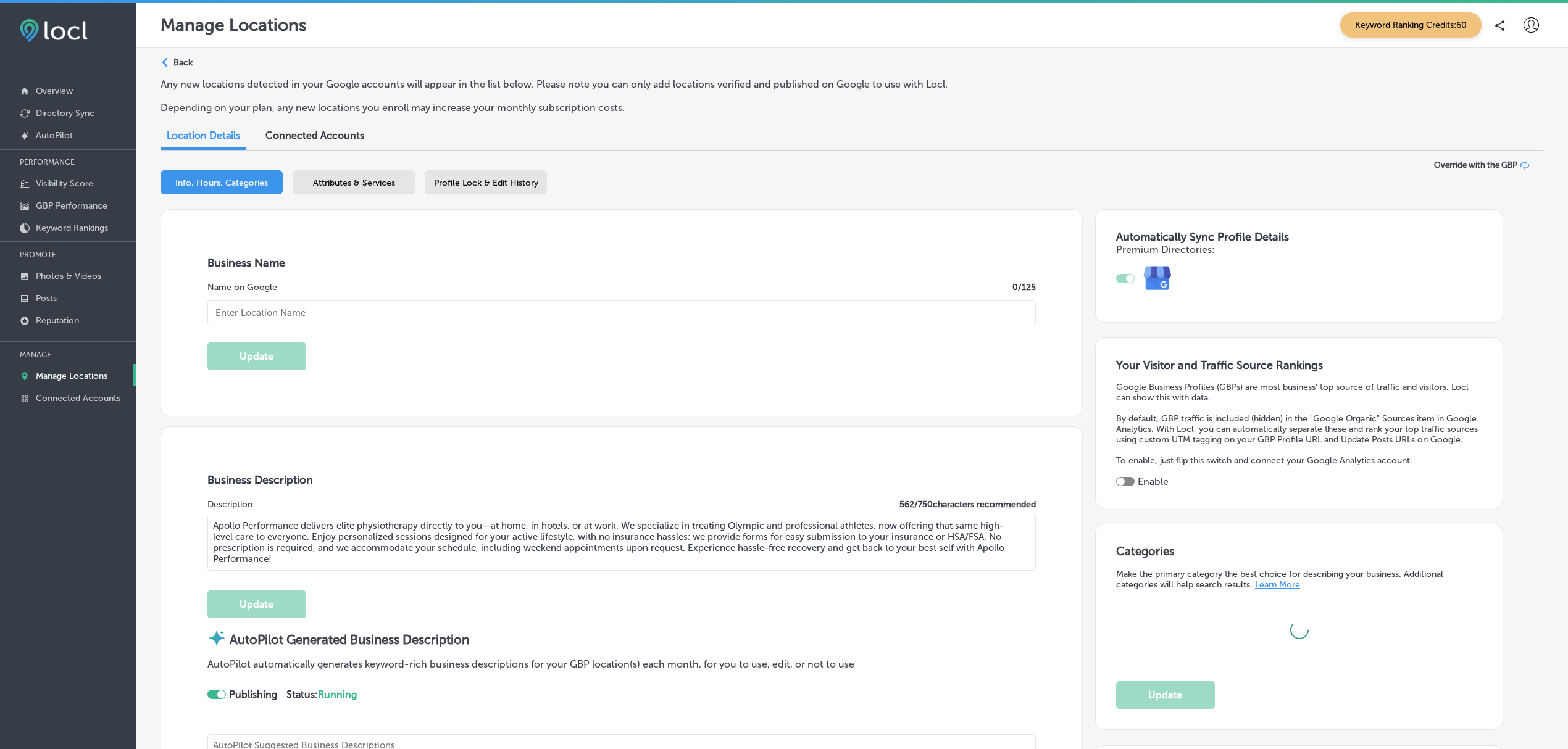
type textarea "Apollo Performance delivers elite physiotherapy directly to you—at home, in hot…"
type input "[STREET_ADDRESS]"
type input "Suite 12B"
type input "BRECKENRIDGE"
type input "80424"
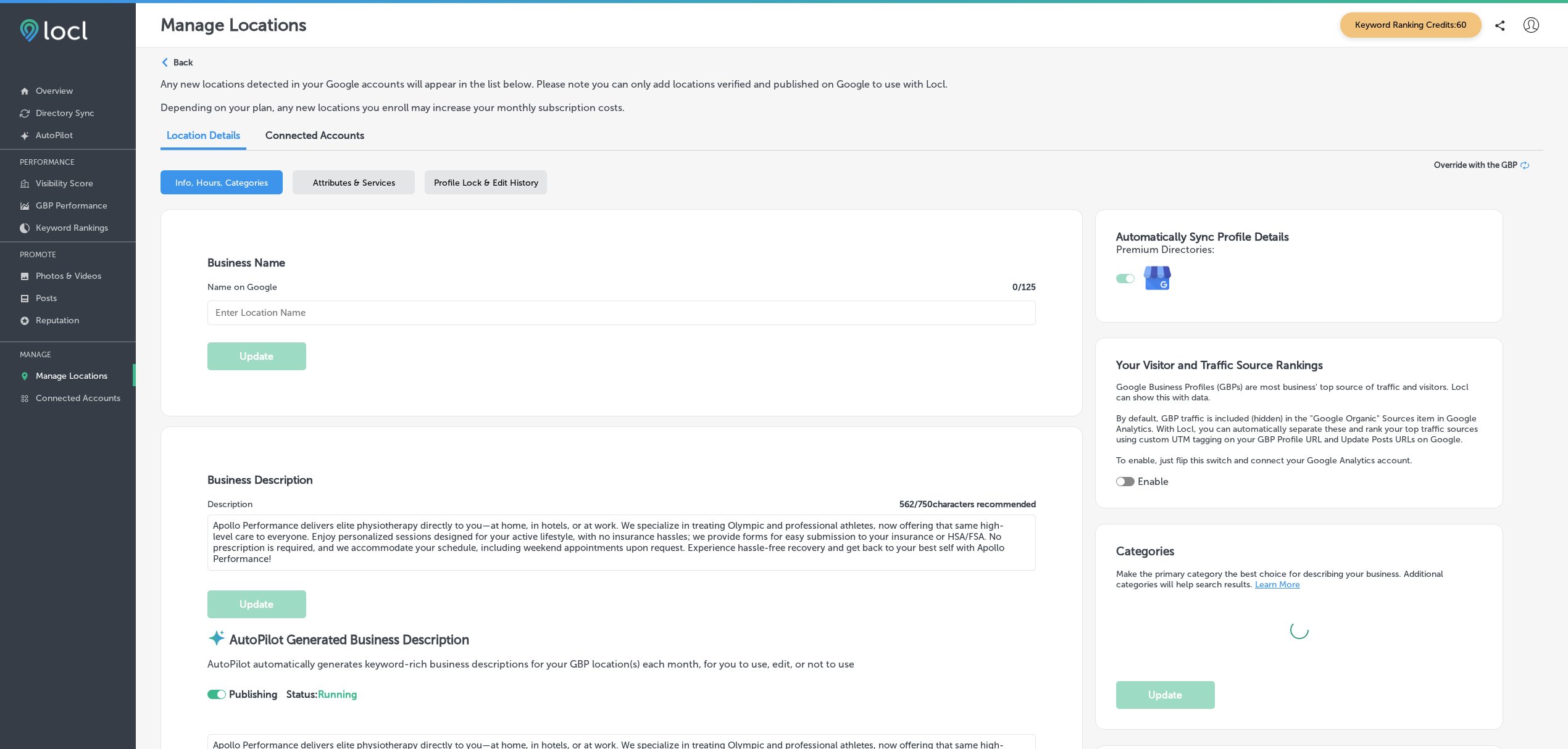
type input "US"
type input "[URL][DOMAIN_NAME]"
type input "Apollo Performance"
type input "[PHONE_NUMBER]"
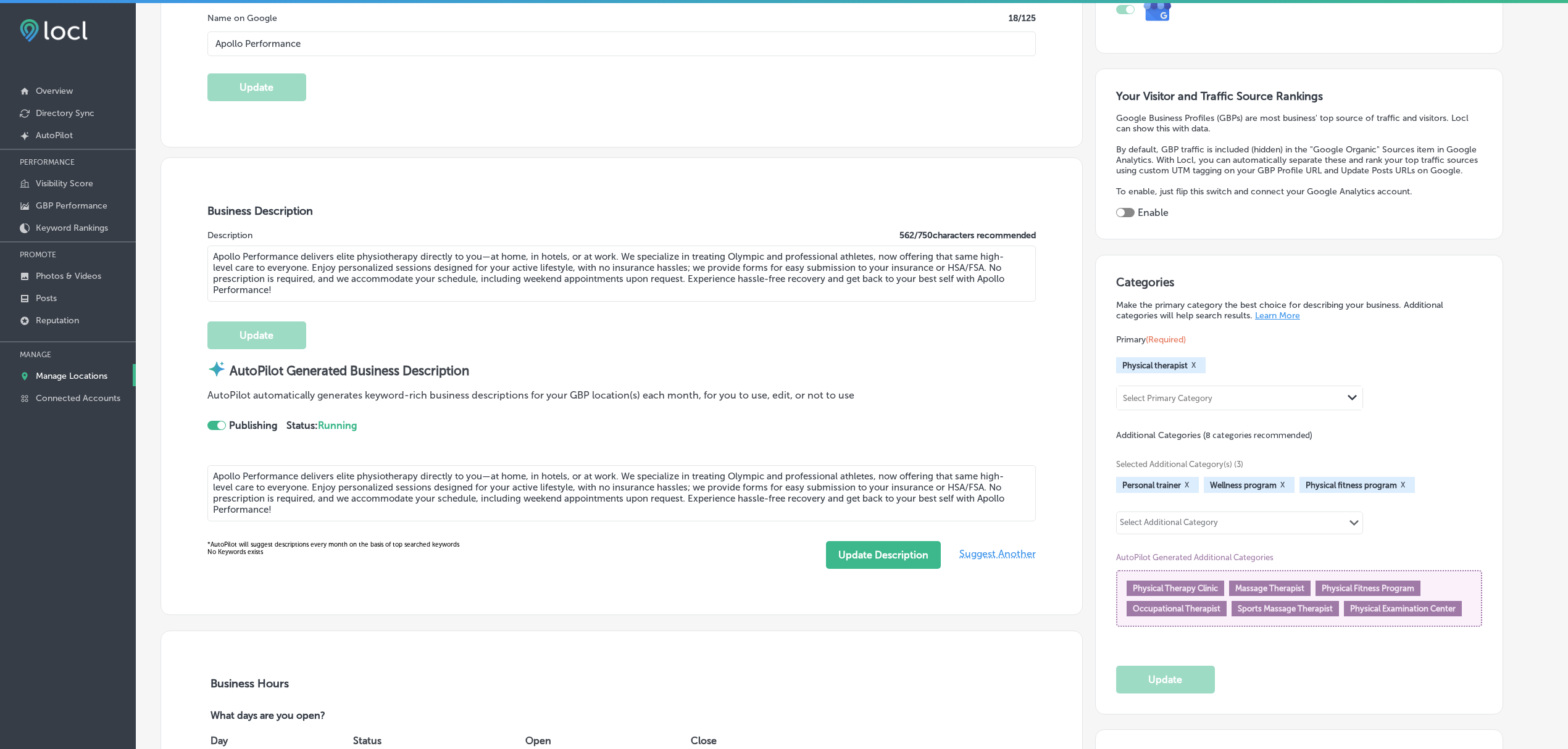
scroll to position [270, 0]
